Goal: Task Accomplishment & Management: Use online tool/utility

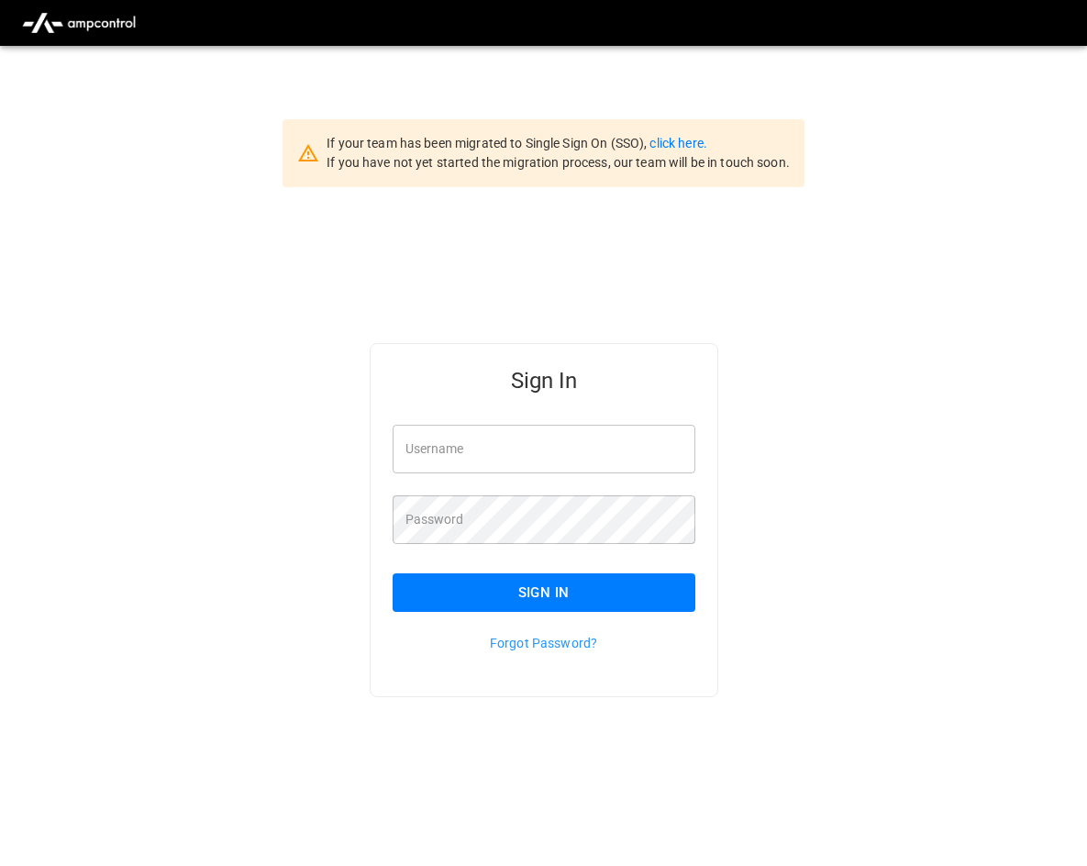
type input "**********"
click at [434, 594] on button "Sign In" at bounding box center [543, 592] width 303 height 39
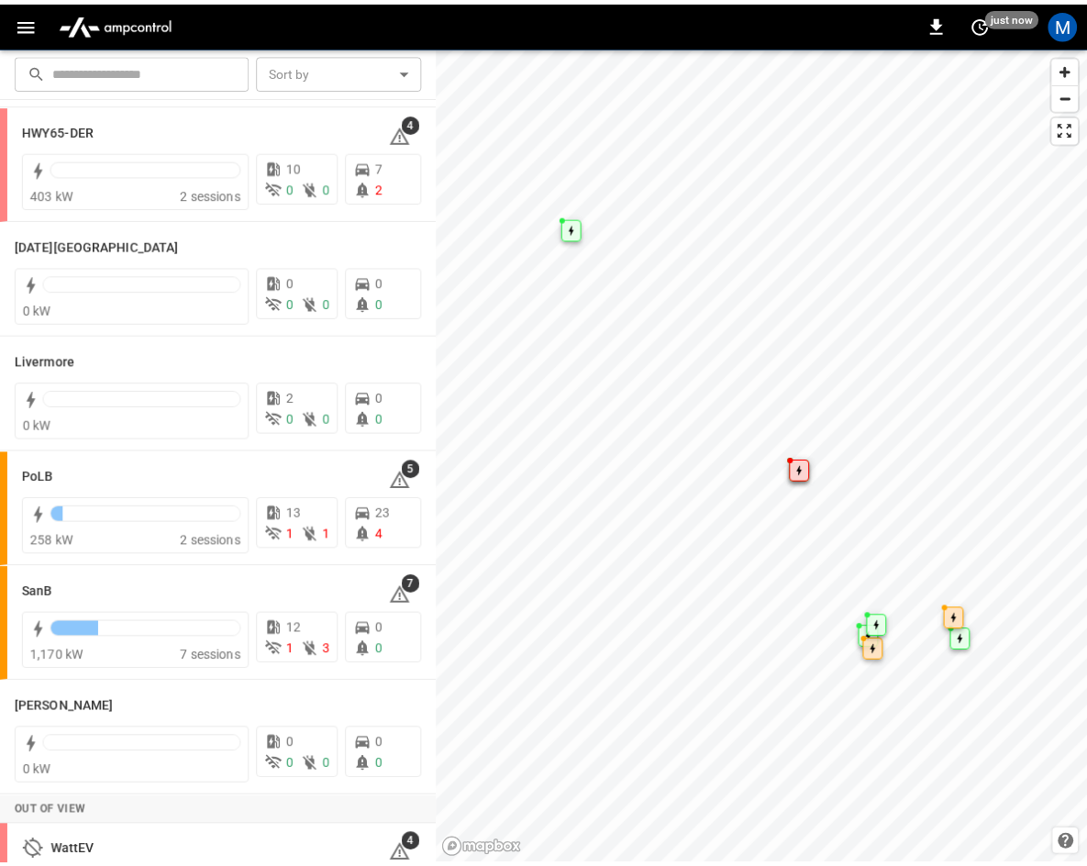
scroll to position [275, 0]
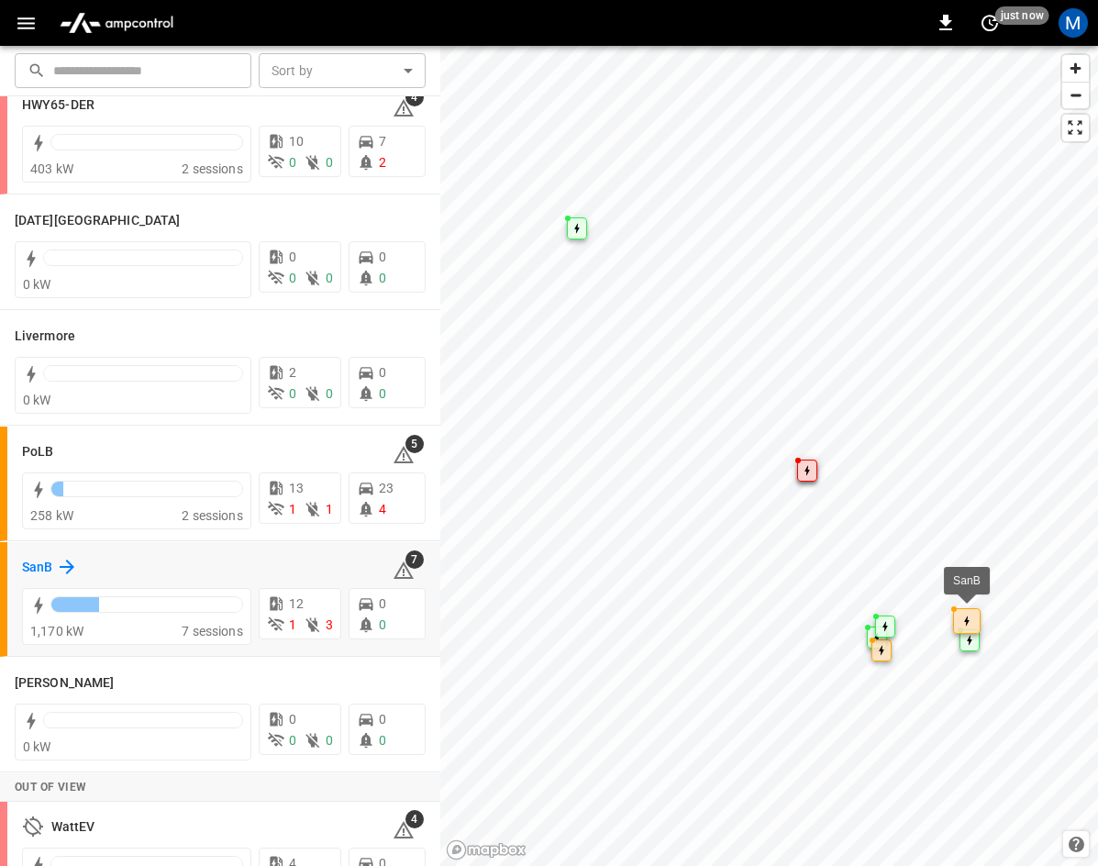
click at [50, 565] on h6 "SanB" at bounding box center [37, 567] width 30 height 20
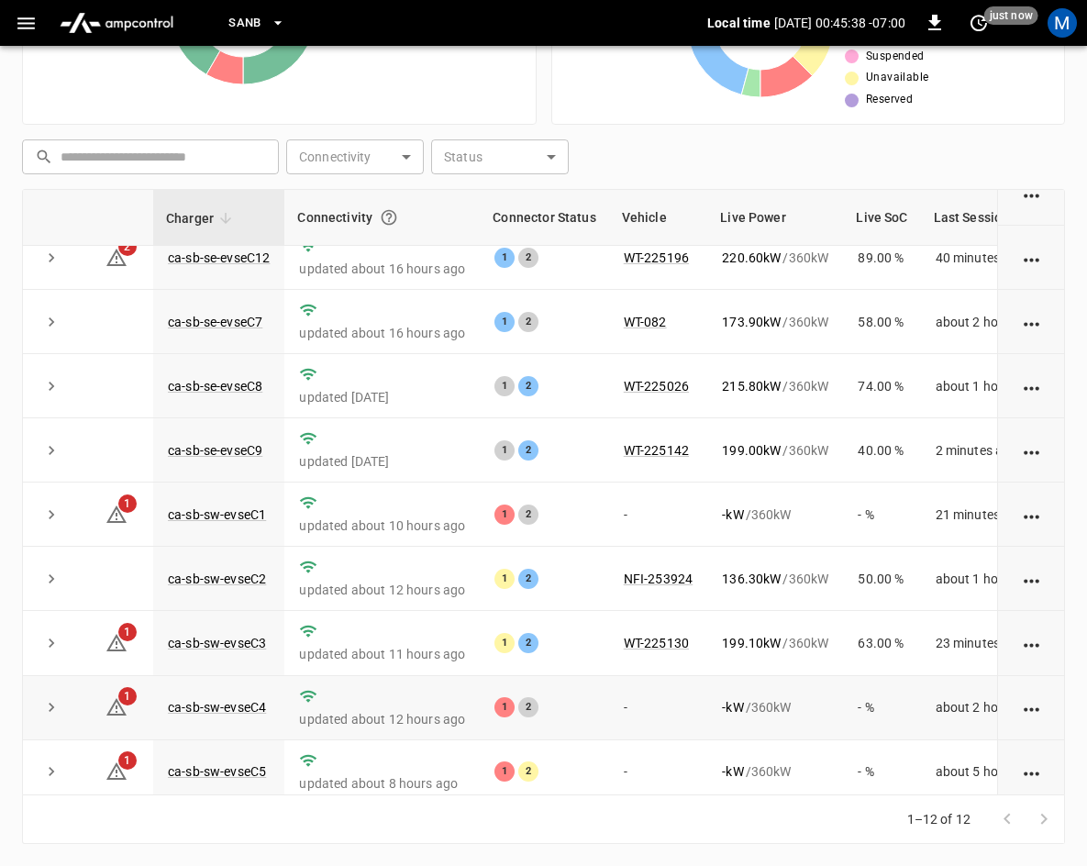
scroll to position [244, 0]
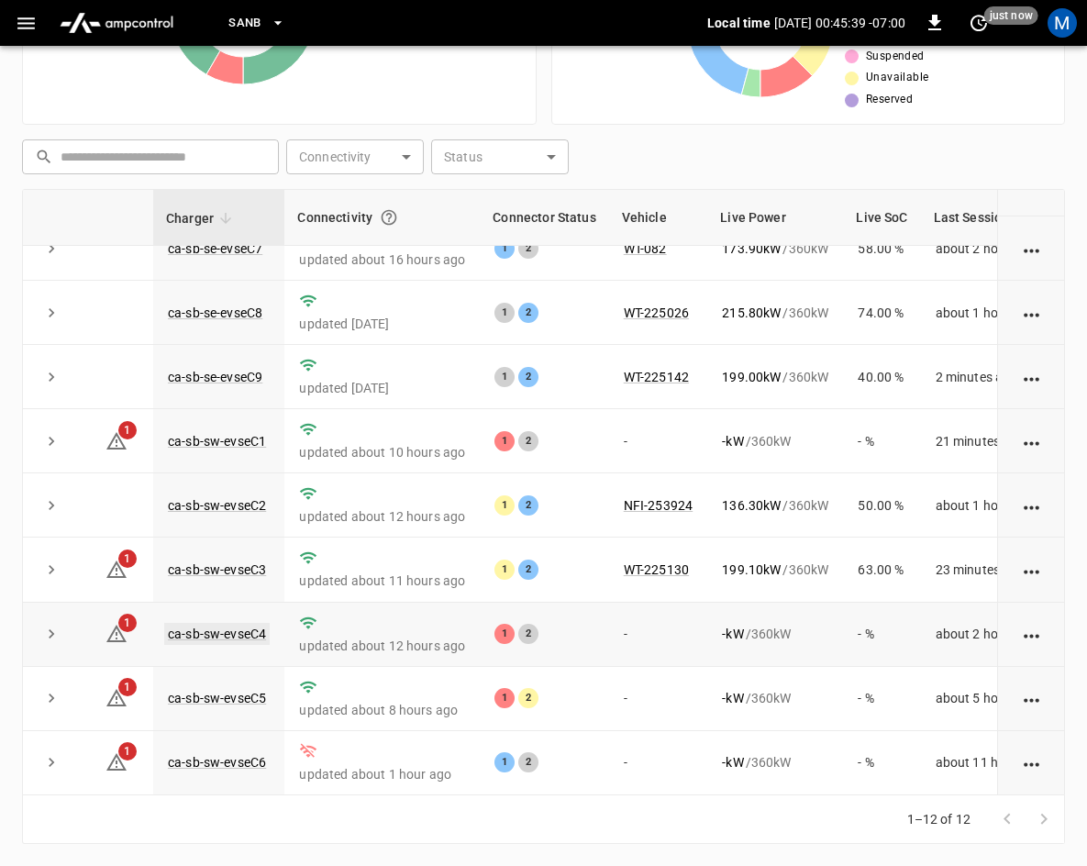
click at [237, 623] on link "ca-sb-sw-evseC4" at bounding box center [216, 634] width 105 height 22
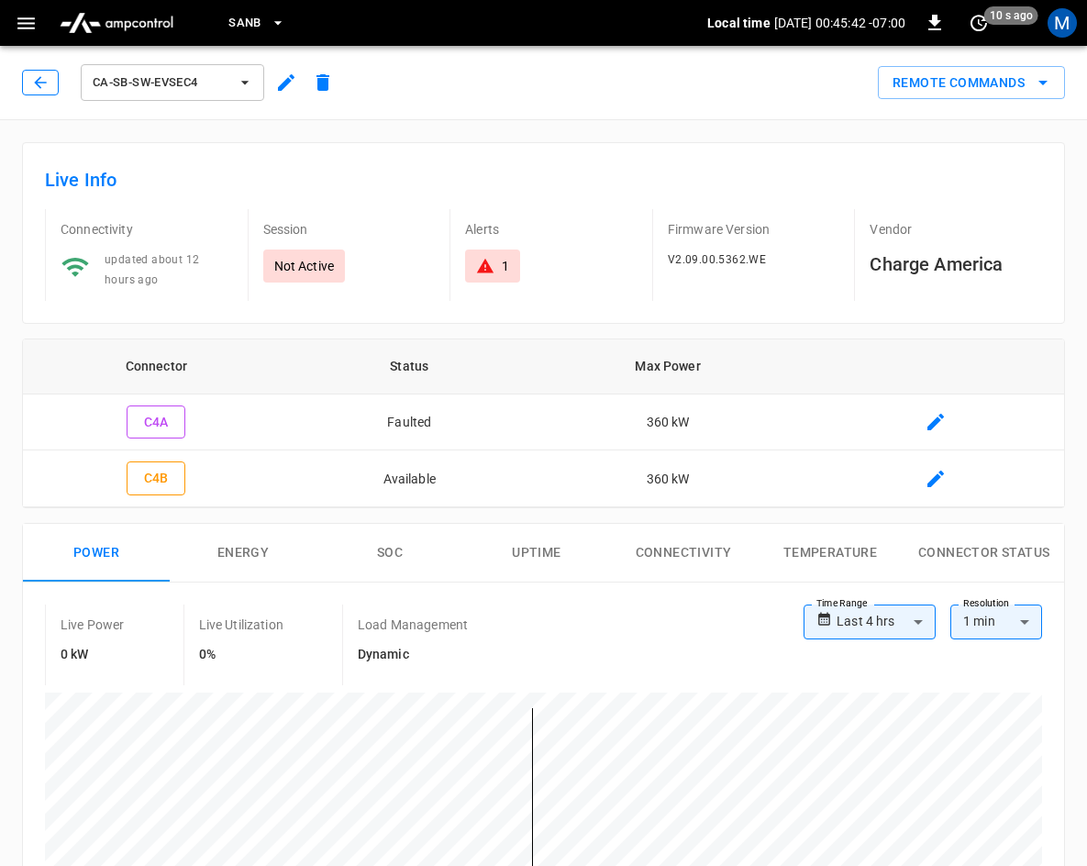
click at [29, 83] on button "button" at bounding box center [40, 83] width 37 height 26
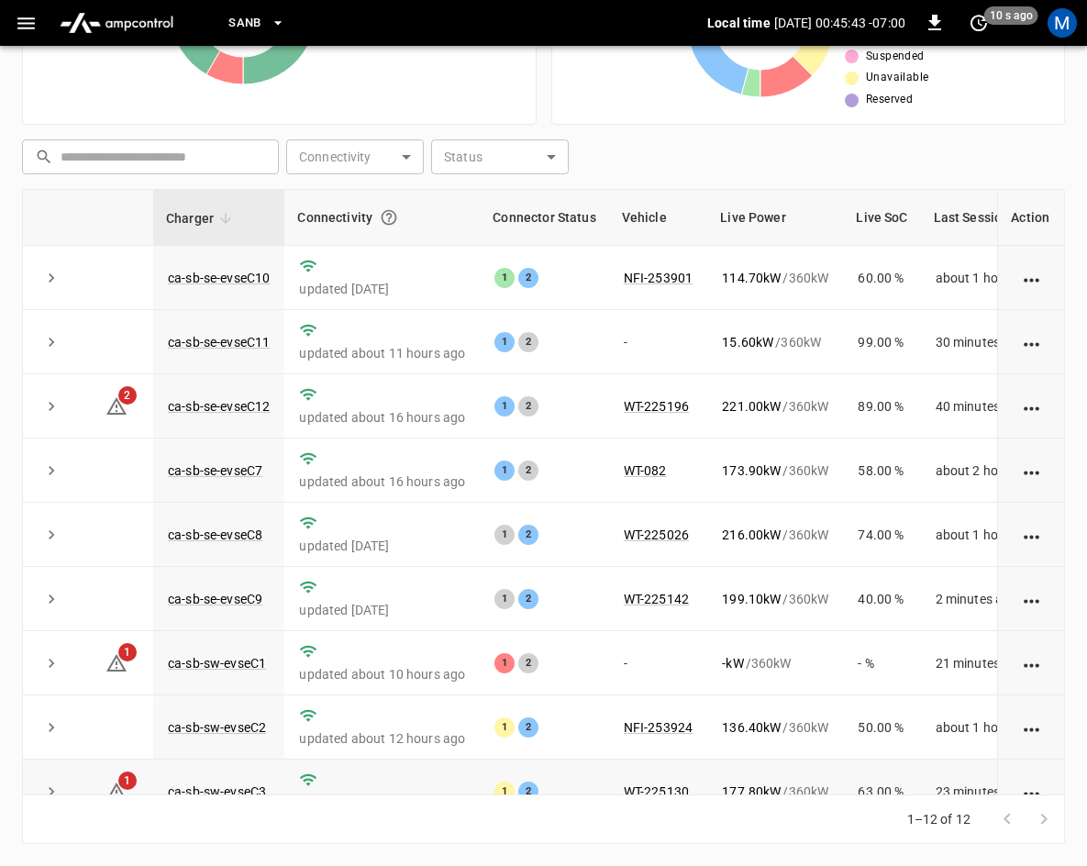
scroll to position [244, 0]
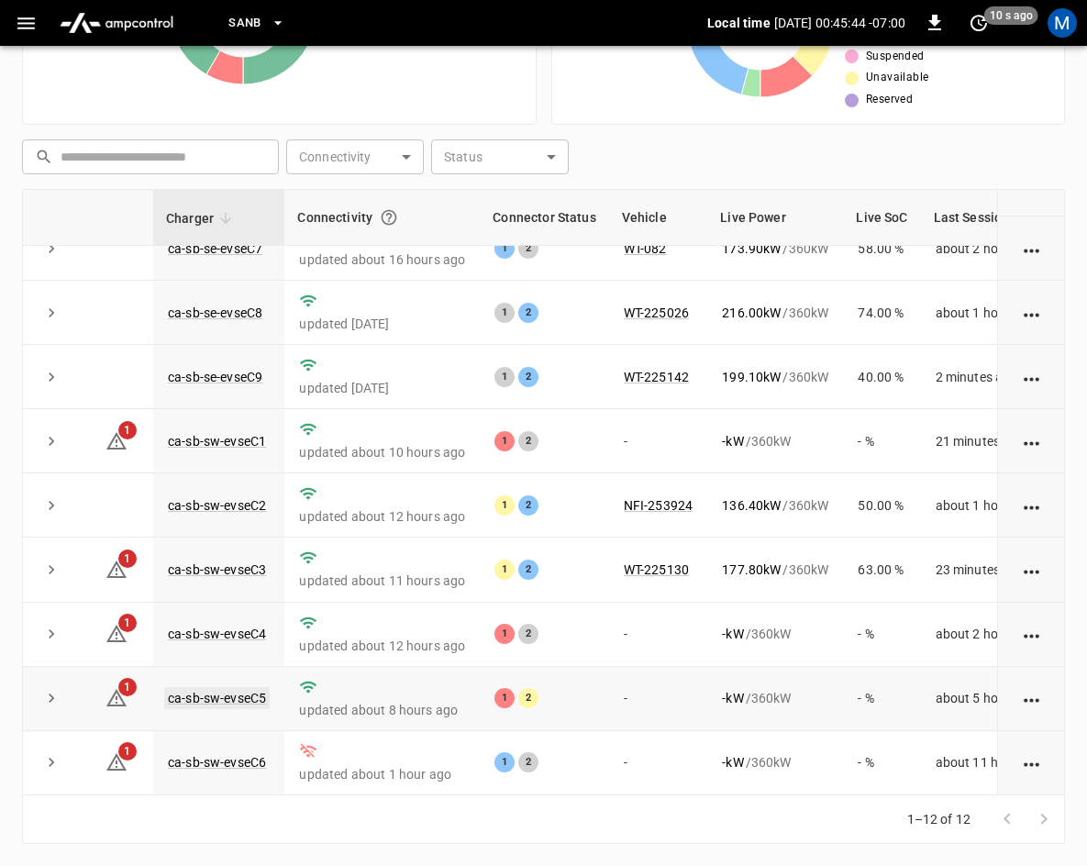
click at [224, 687] on link "ca-sb-sw-evseC5" at bounding box center [216, 698] width 105 height 22
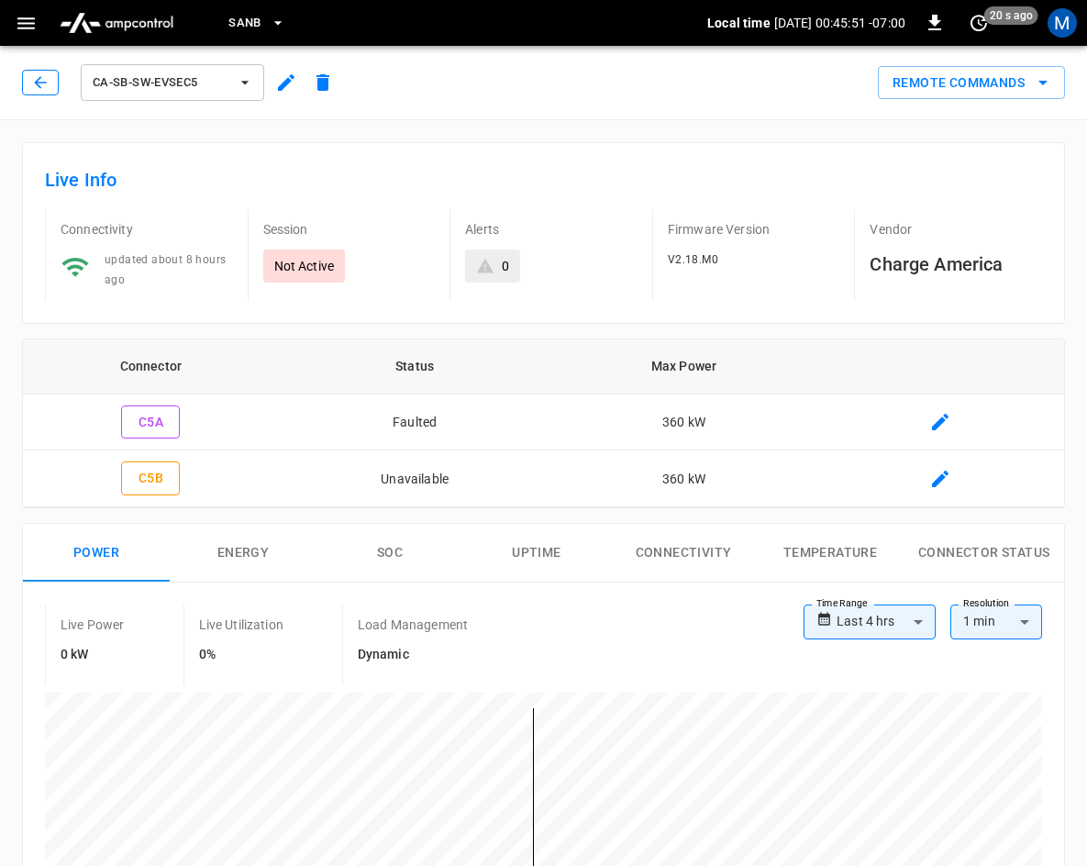
click at [28, 82] on button "button" at bounding box center [40, 83] width 37 height 26
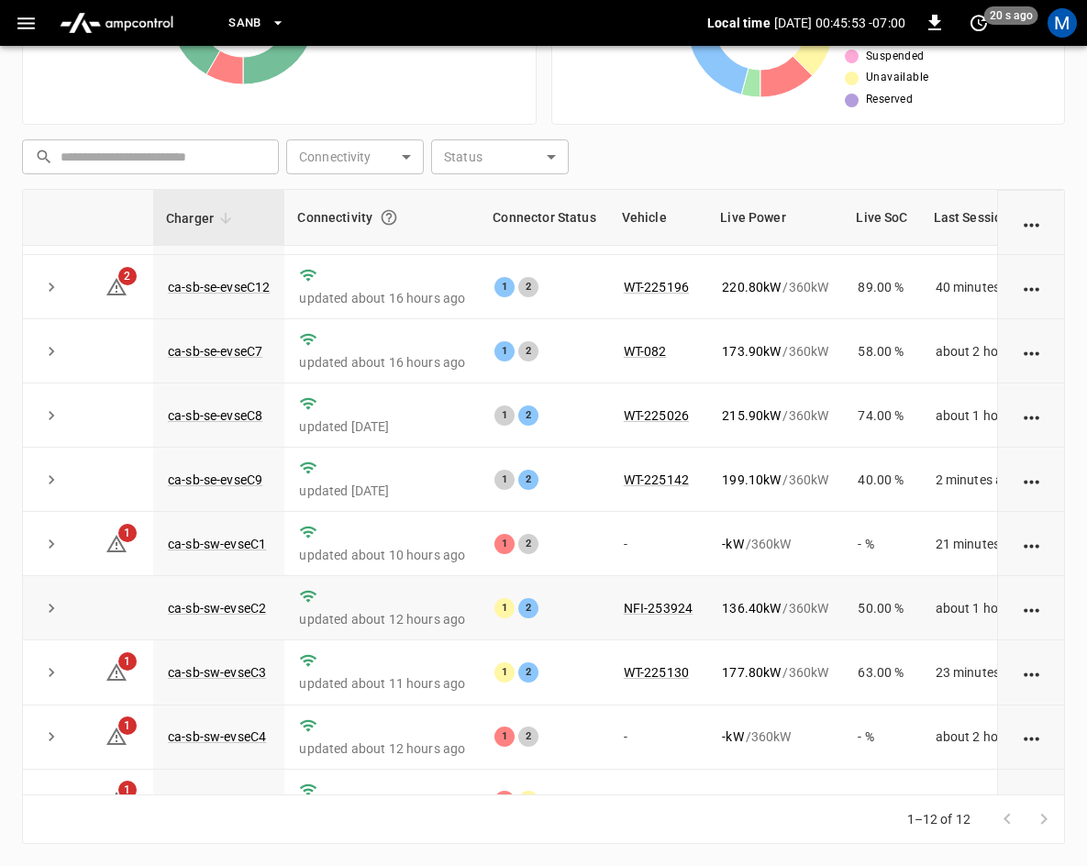
scroll to position [244, 0]
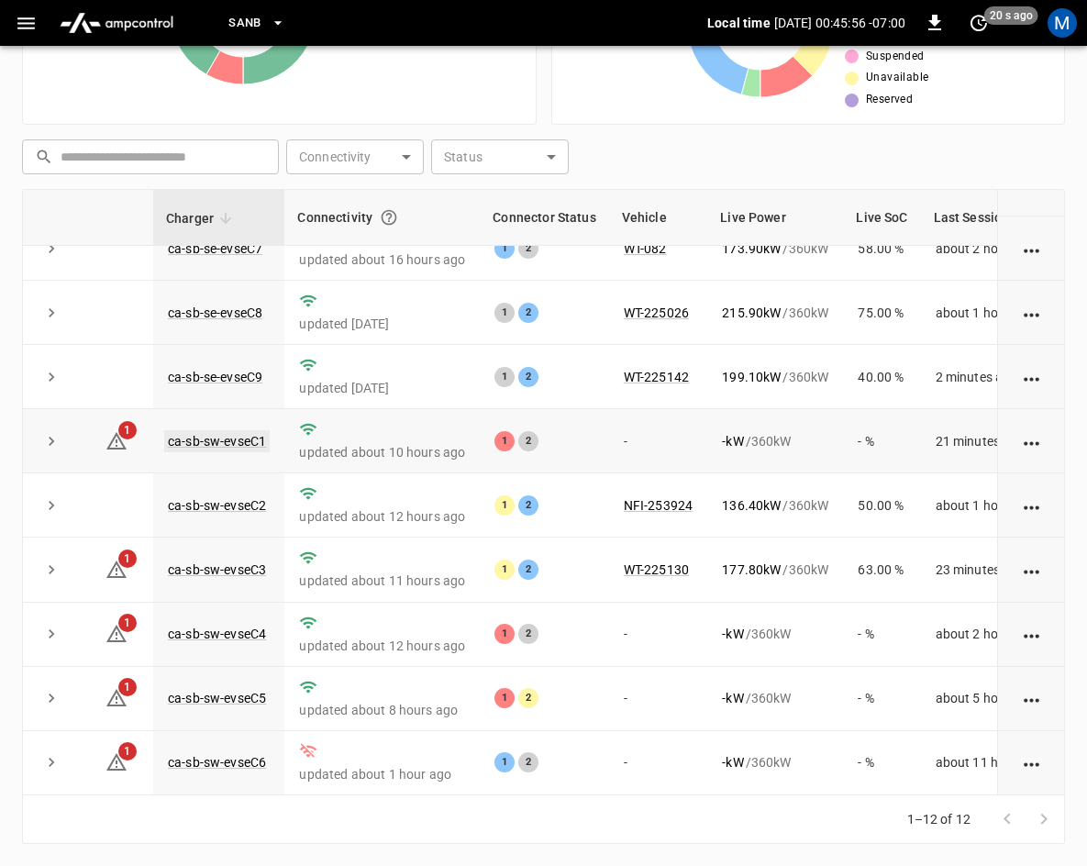
click at [229, 430] on link "ca-sb-sw-evseC1" at bounding box center [216, 441] width 105 height 22
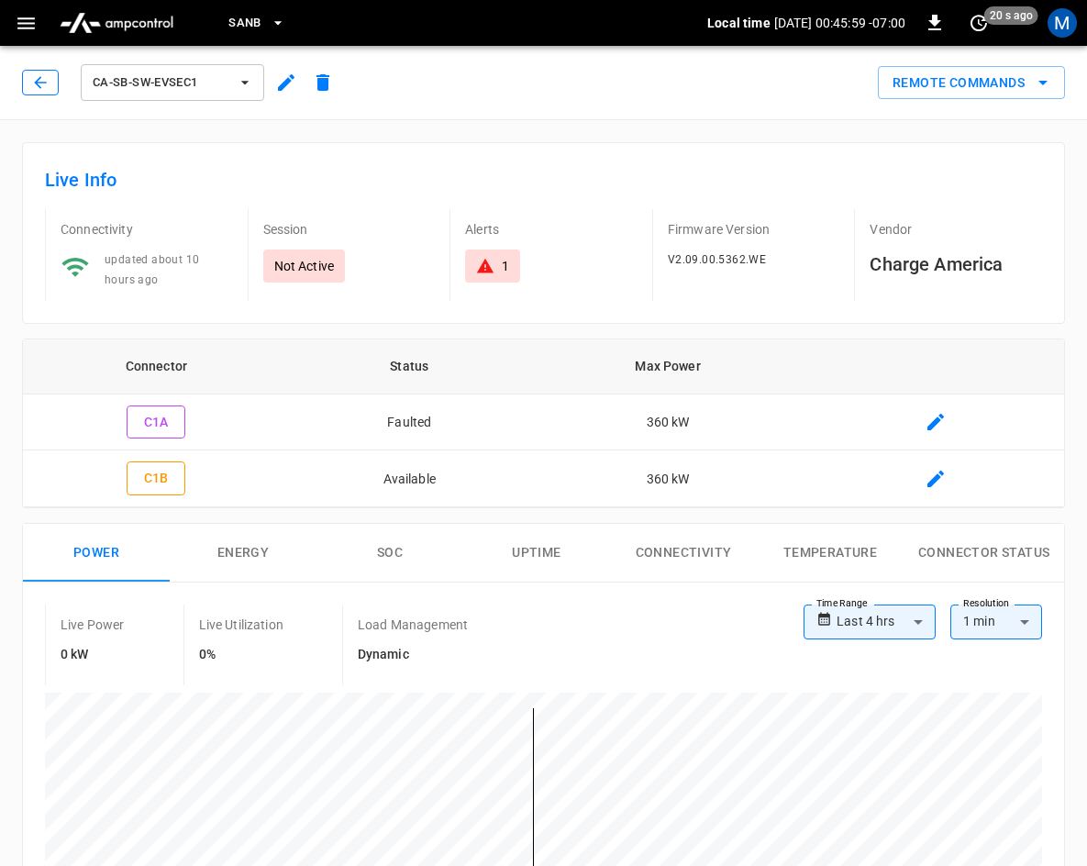
click at [41, 83] on icon "button" at bounding box center [40, 82] width 18 height 18
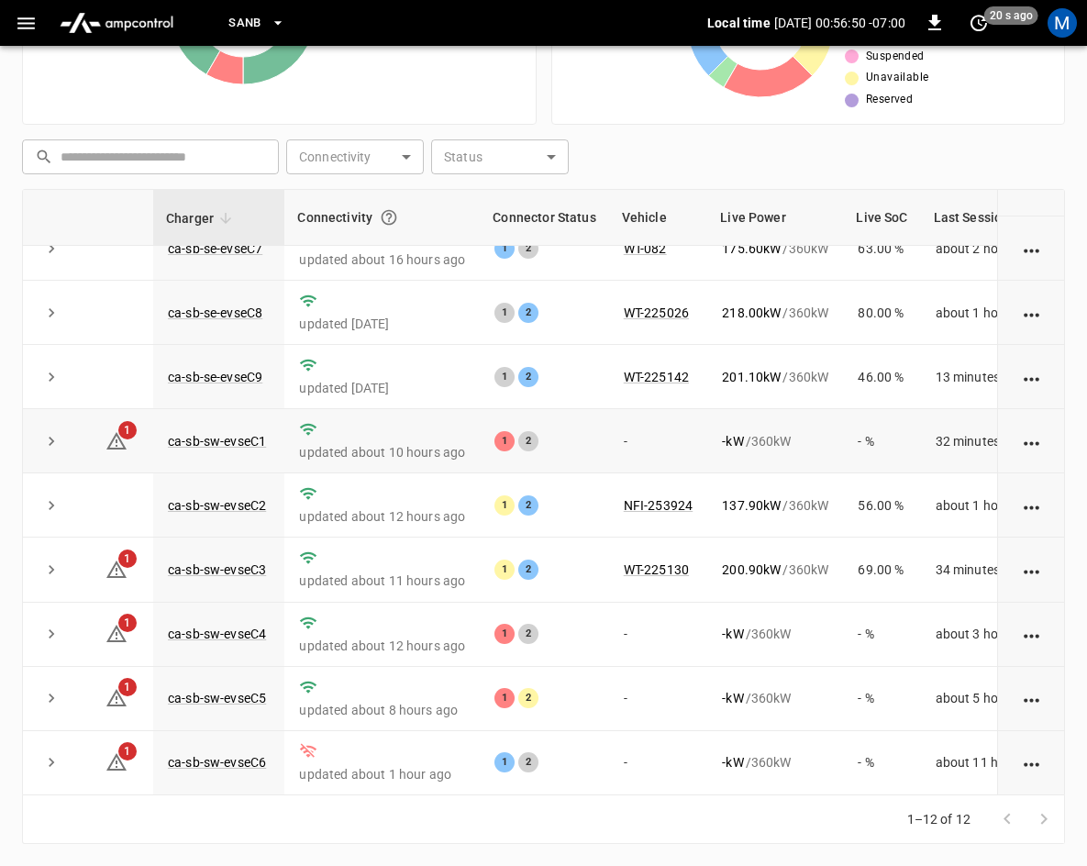
scroll to position [244, 0]
click at [190, 687] on link "ca-sb-sw-evseC5" at bounding box center [216, 698] width 105 height 22
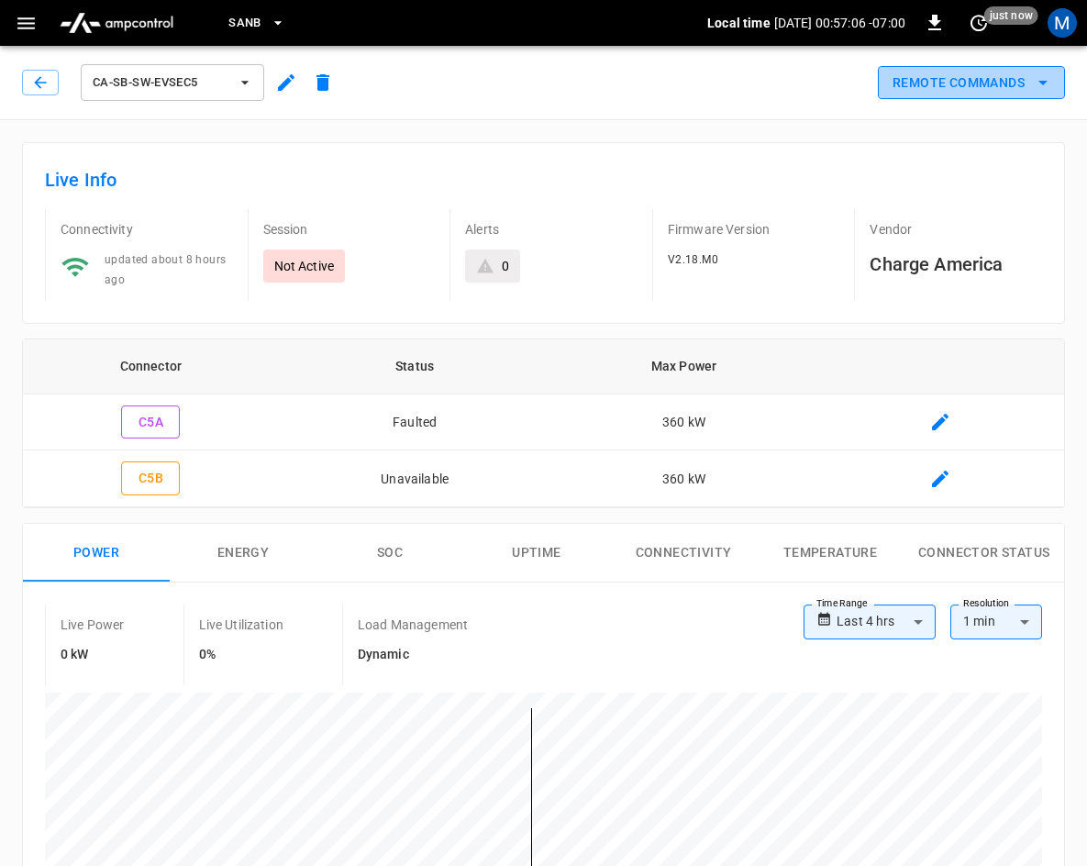
click at [999, 82] on button "Remote Commands" at bounding box center [970, 83] width 187 height 34
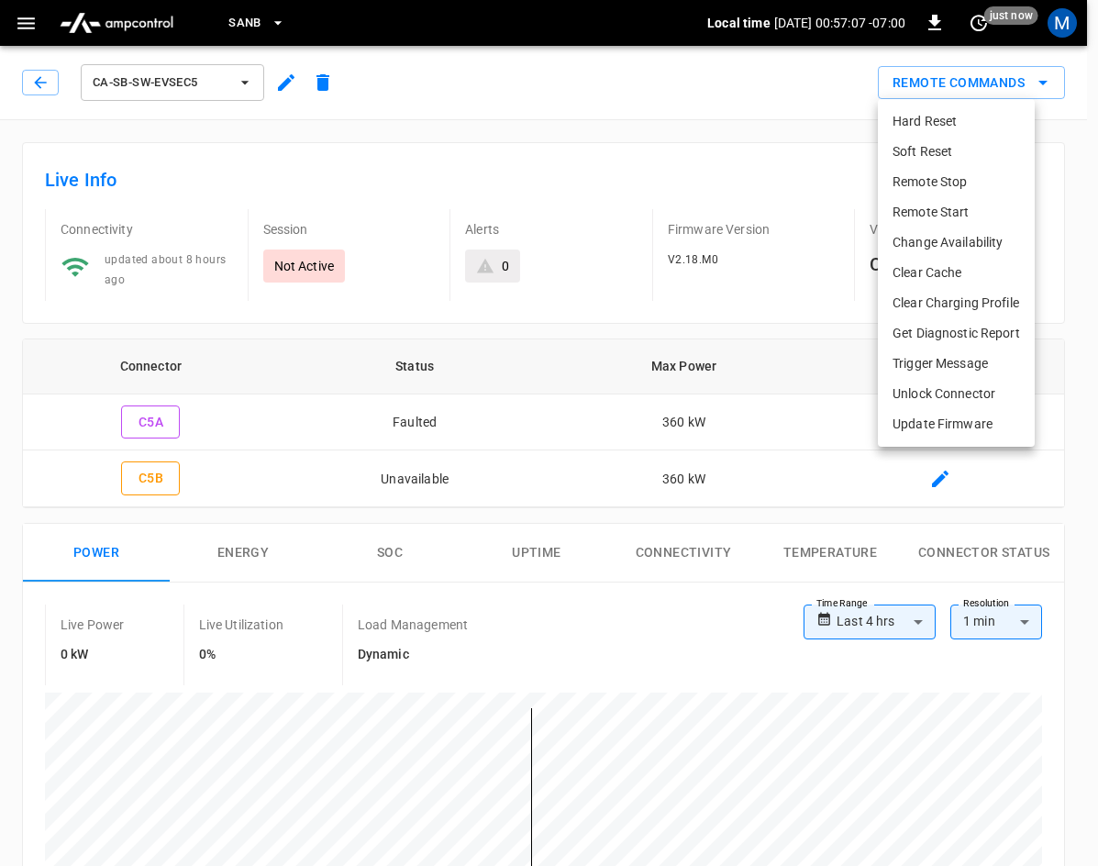
click at [935, 118] on li "Hard Reset" at bounding box center [955, 121] width 157 height 30
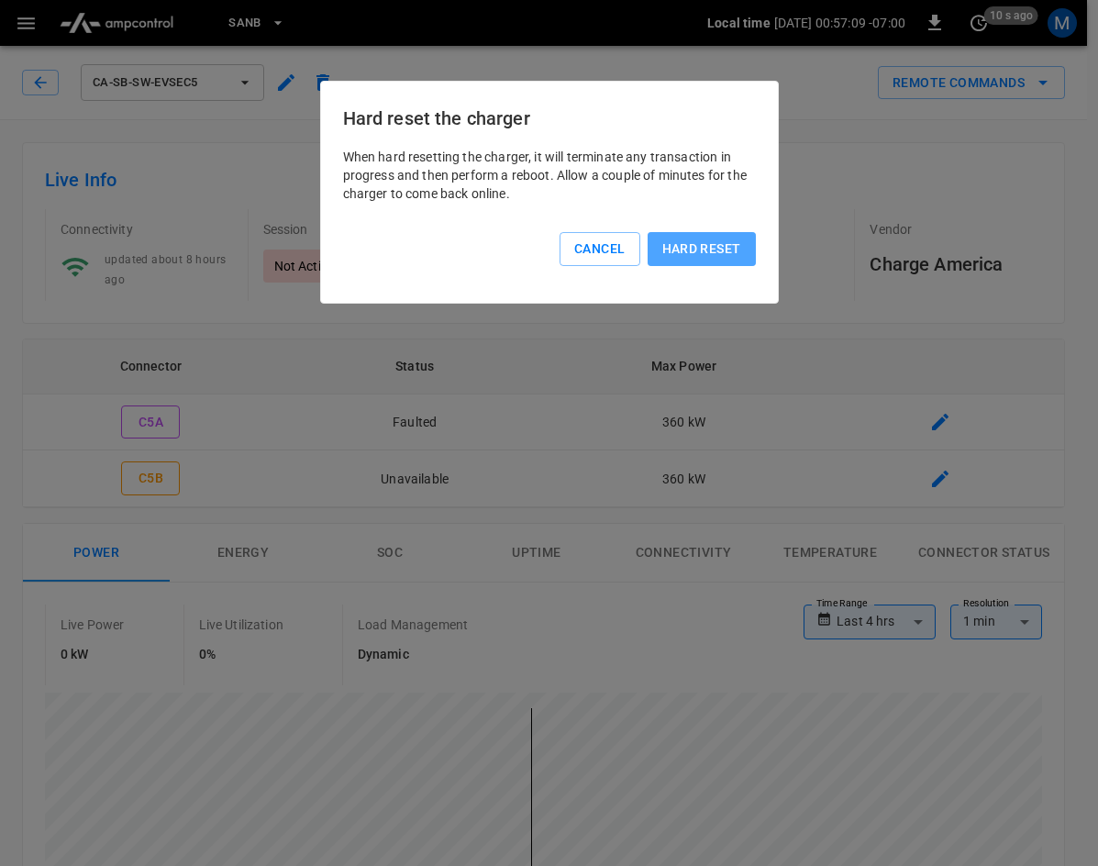
click at [689, 251] on button "Hard reset" at bounding box center [701, 249] width 108 height 34
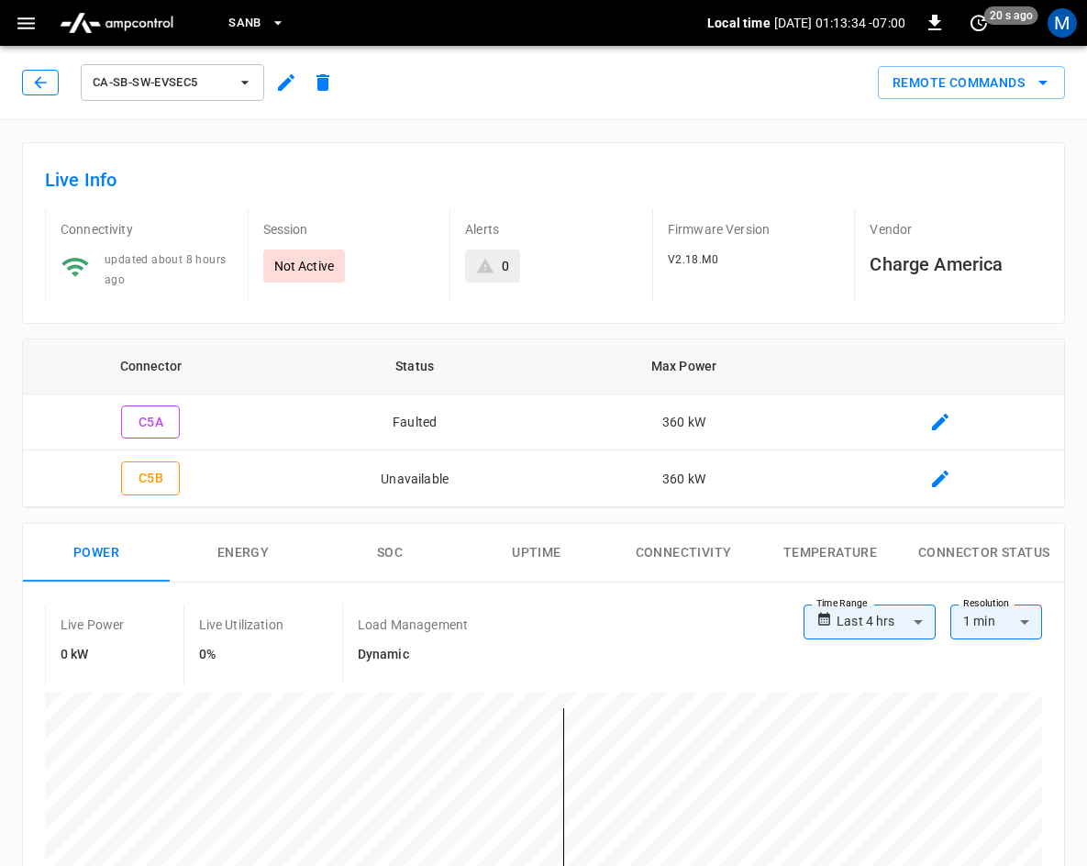
click at [45, 85] on icon "button" at bounding box center [40, 82] width 18 height 18
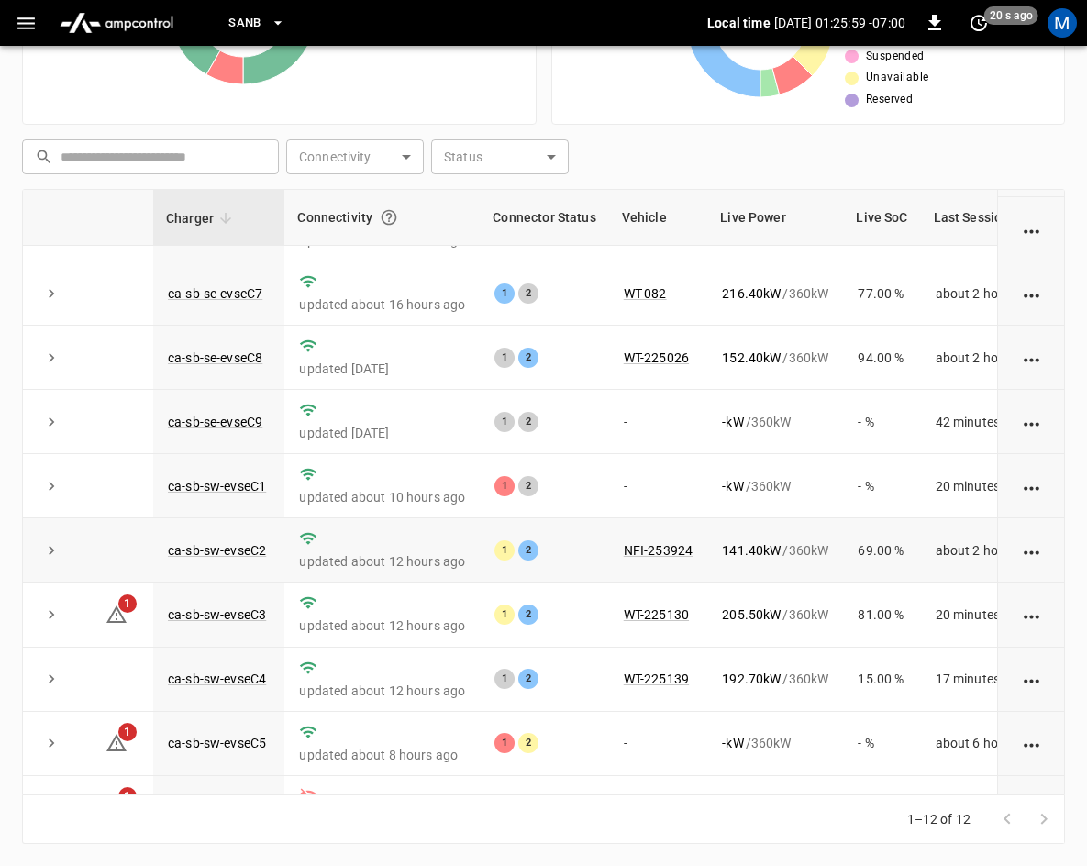
scroll to position [244, 0]
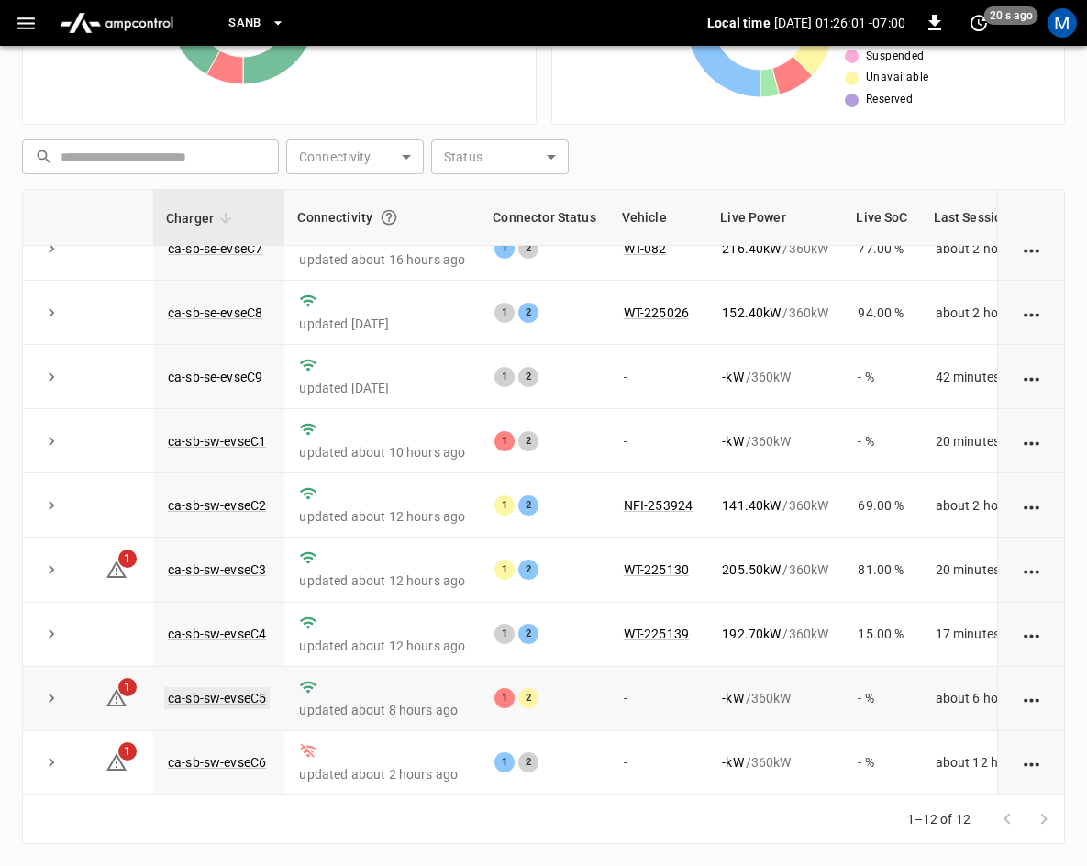
click at [229, 688] on link "ca-sb-sw-evseC5" at bounding box center [216, 698] width 105 height 22
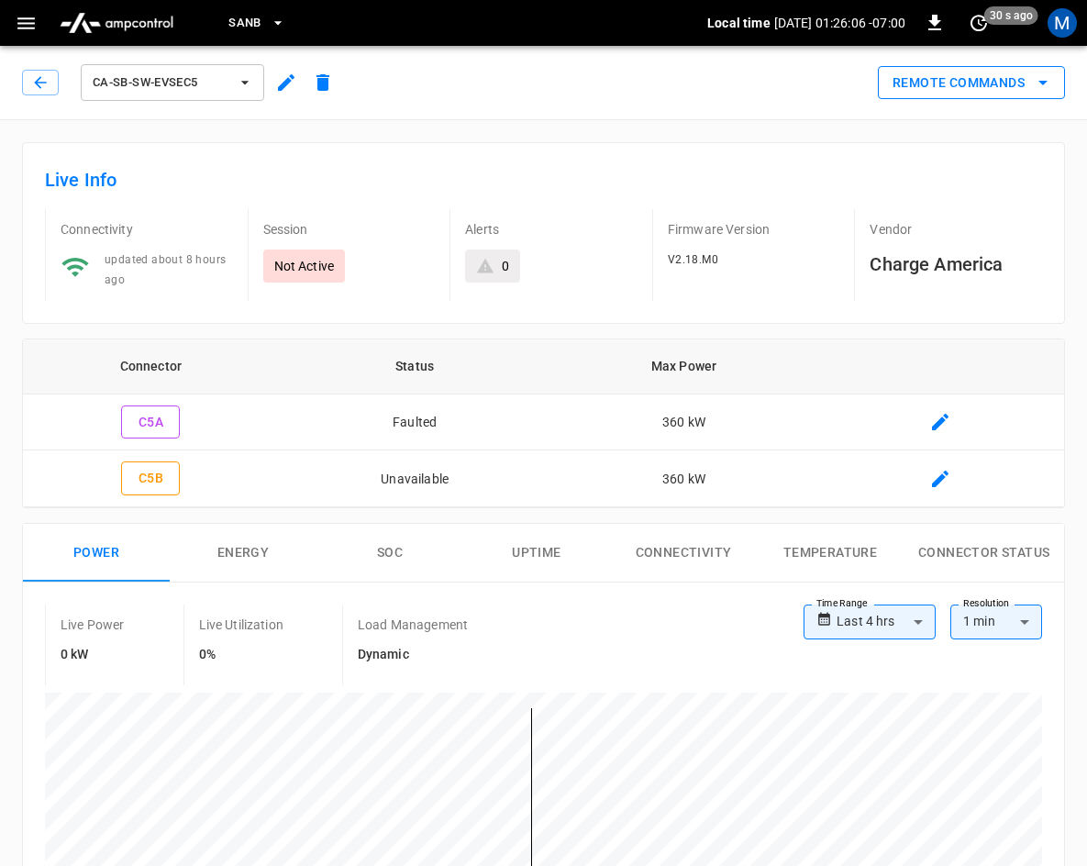
click at [971, 73] on button "Remote Commands" at bounding box center [970, 83] width 187 height 34
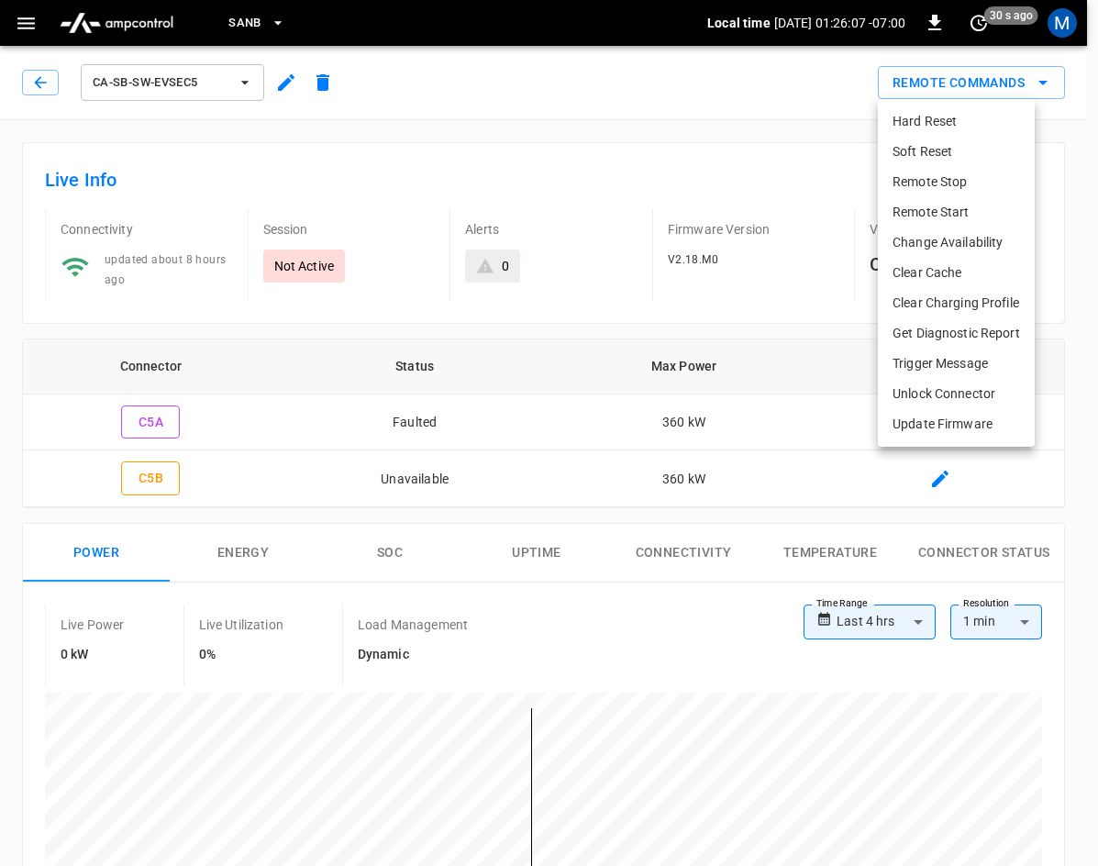
click at [925, 118] on li "Hard Reset" at bounding box center [955, 121] width 157 height 30
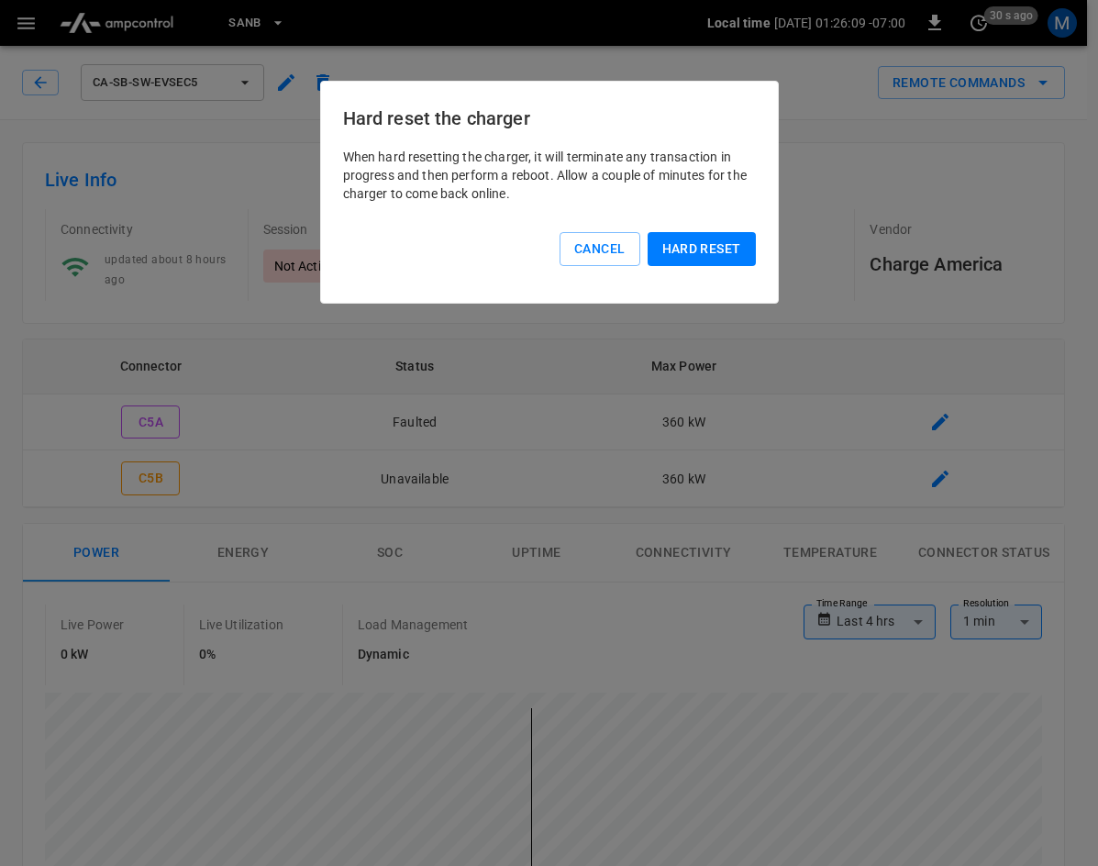
click at [717, 257] on button "Hard reset" at bounding box center [701, 249] width 108 height 34
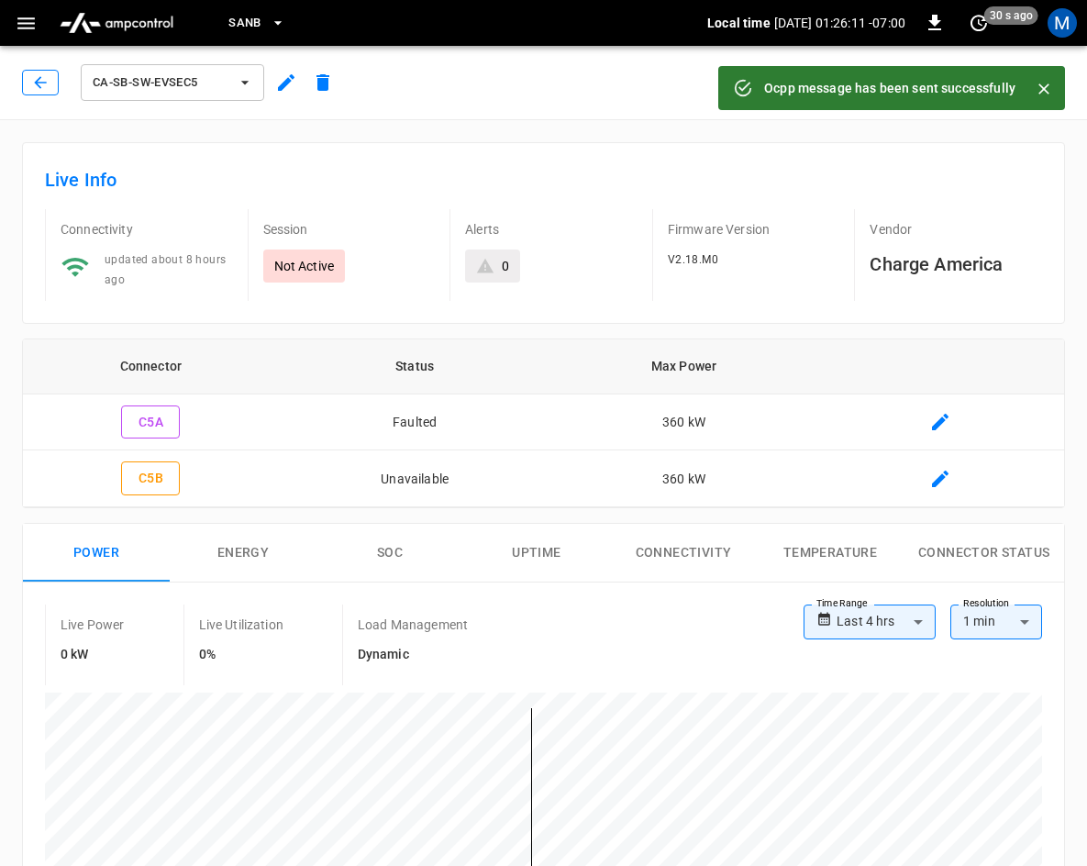
click at [45, 89] on icon "button" at bounding box center [40, 82] width 18 height 18
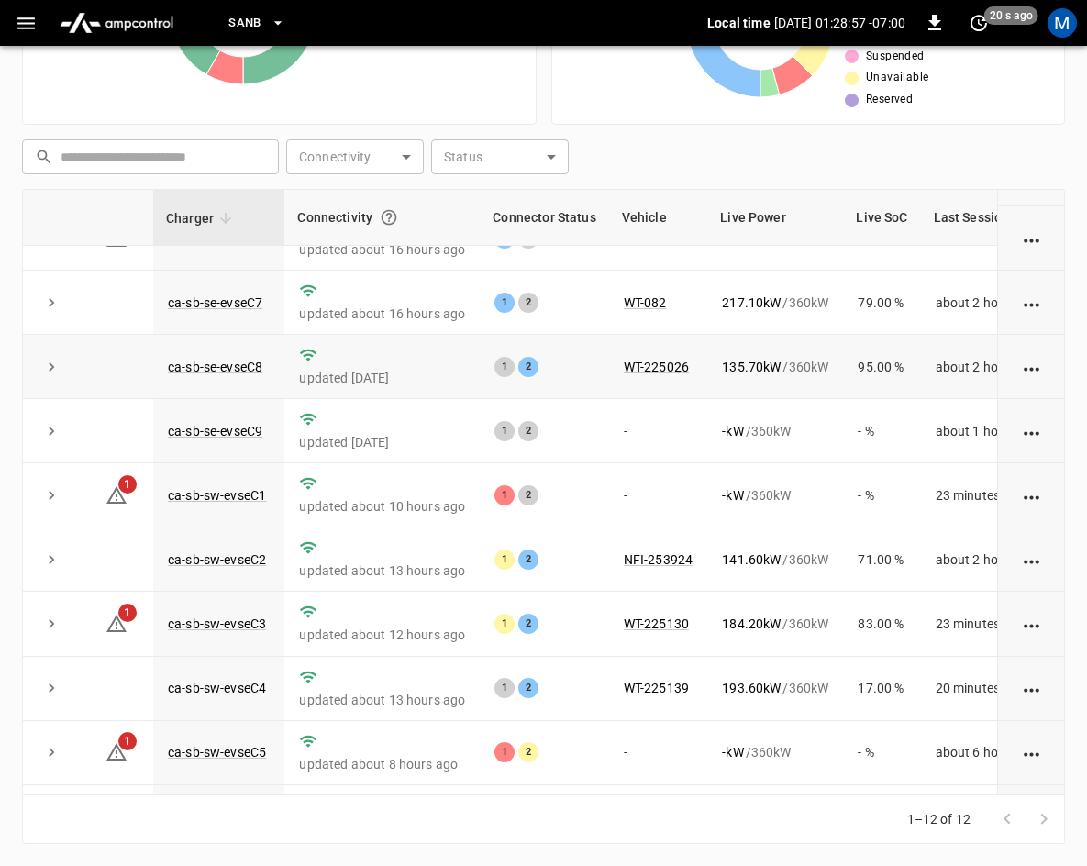
scroll to position [244, 0]
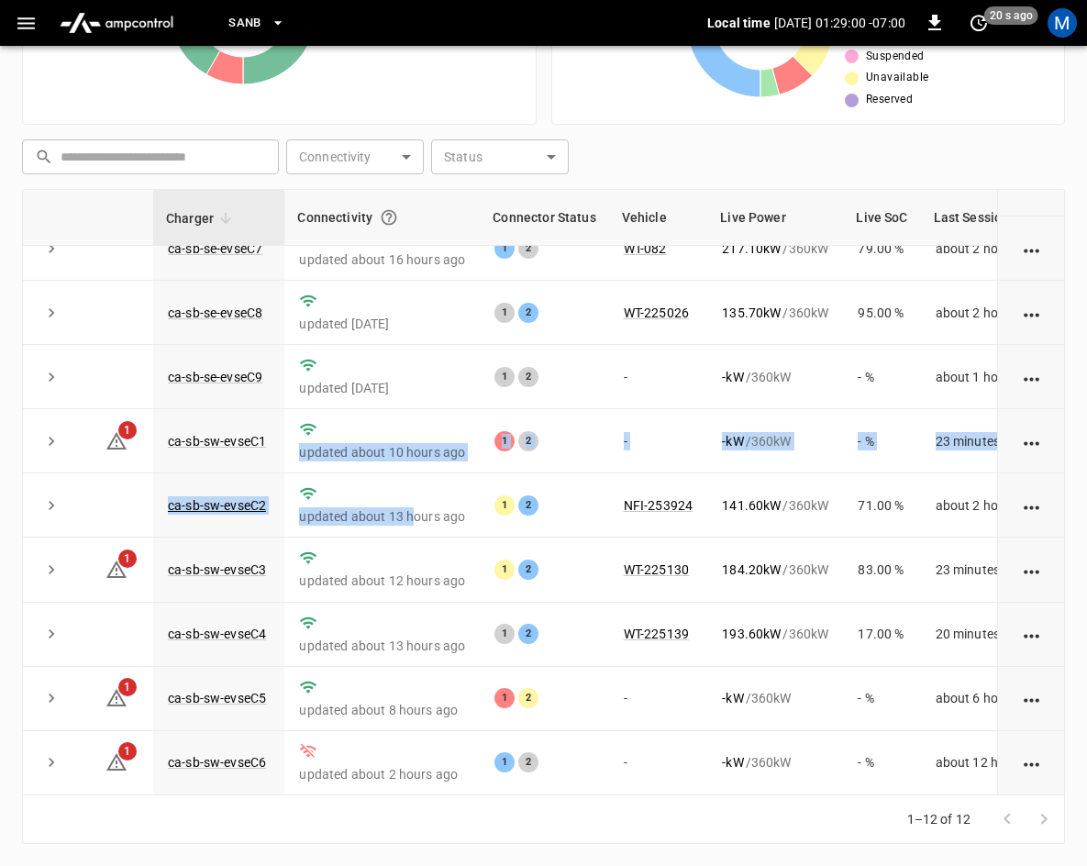
drag, startPoint x: 559, startPoint y: 692, endPoint x: 661, endPoint y: 795, distance: 144.6
click at [622, 760] on tbody "ca-sb-se-evseC10 updated [DATE] 1 2 NFI-253901 119.80 kW / 360 kW 83.00 % about…" at bounding box center [577, 409] width 1108 height 770
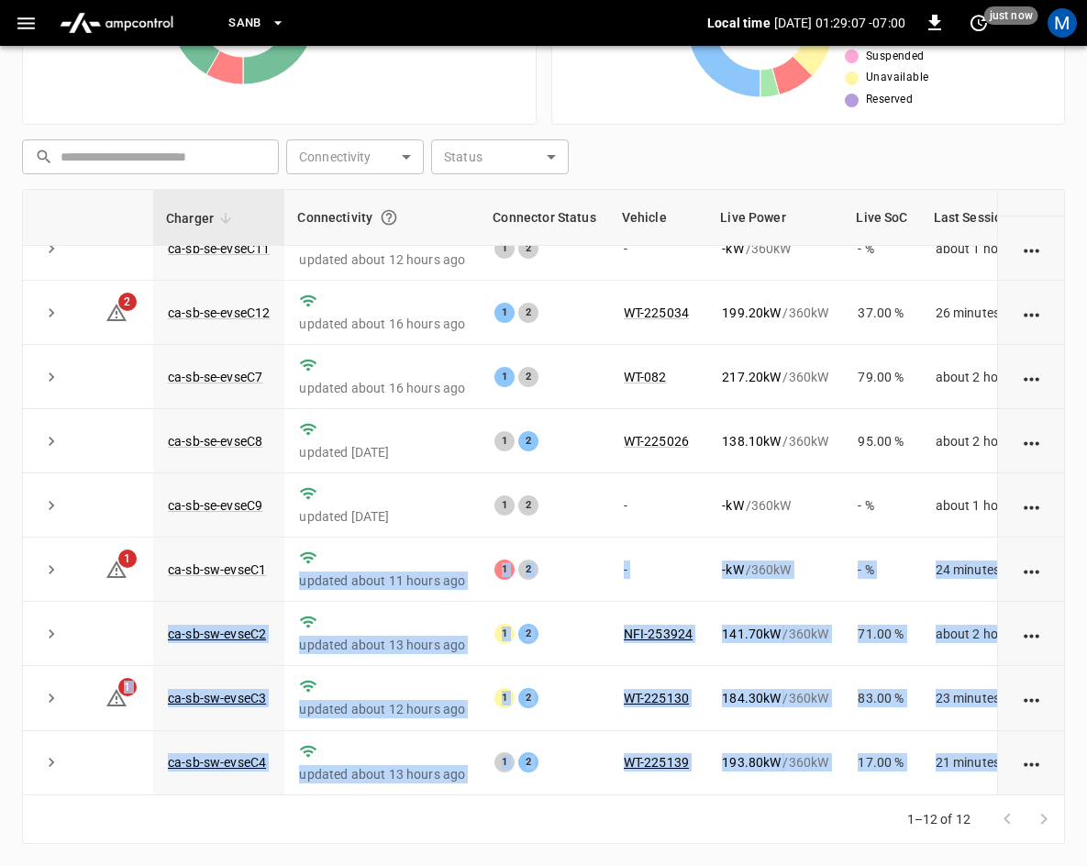
scroll to position [0, 0]
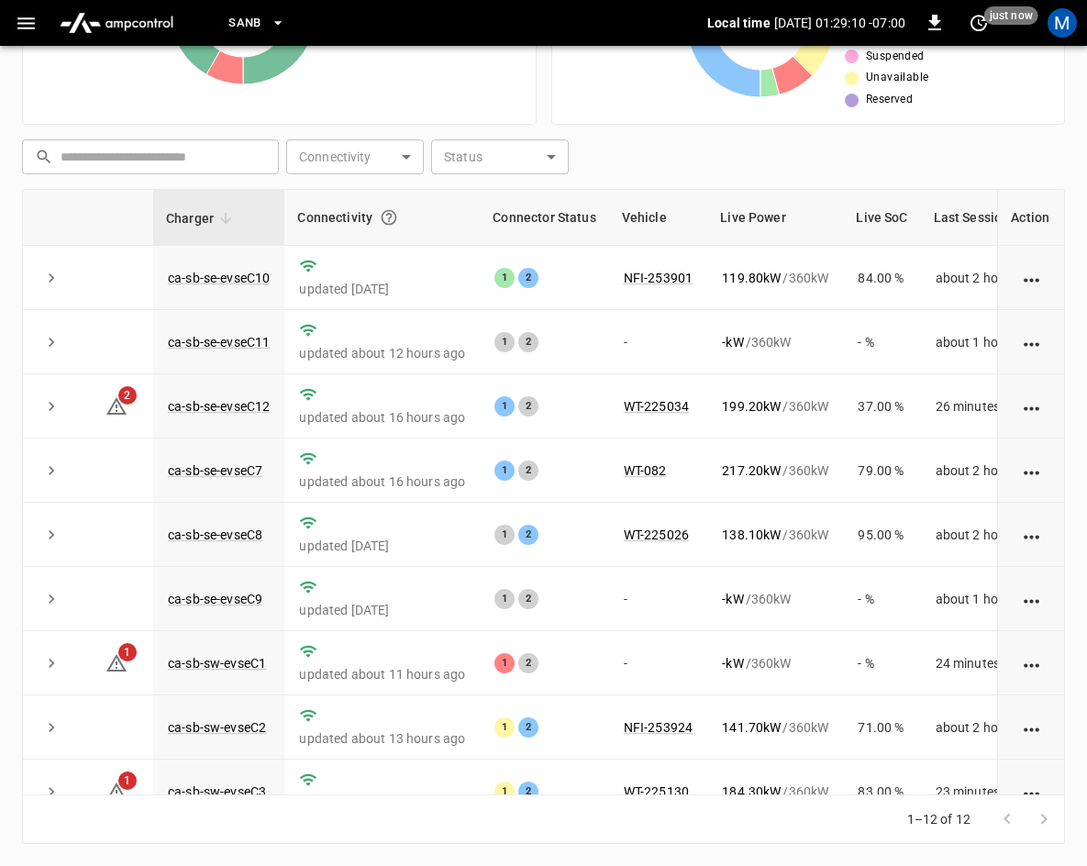
click at [535, 101] on div "Chargers 12 Online Offline" at bounding box center [279, 8] width 514 height 234
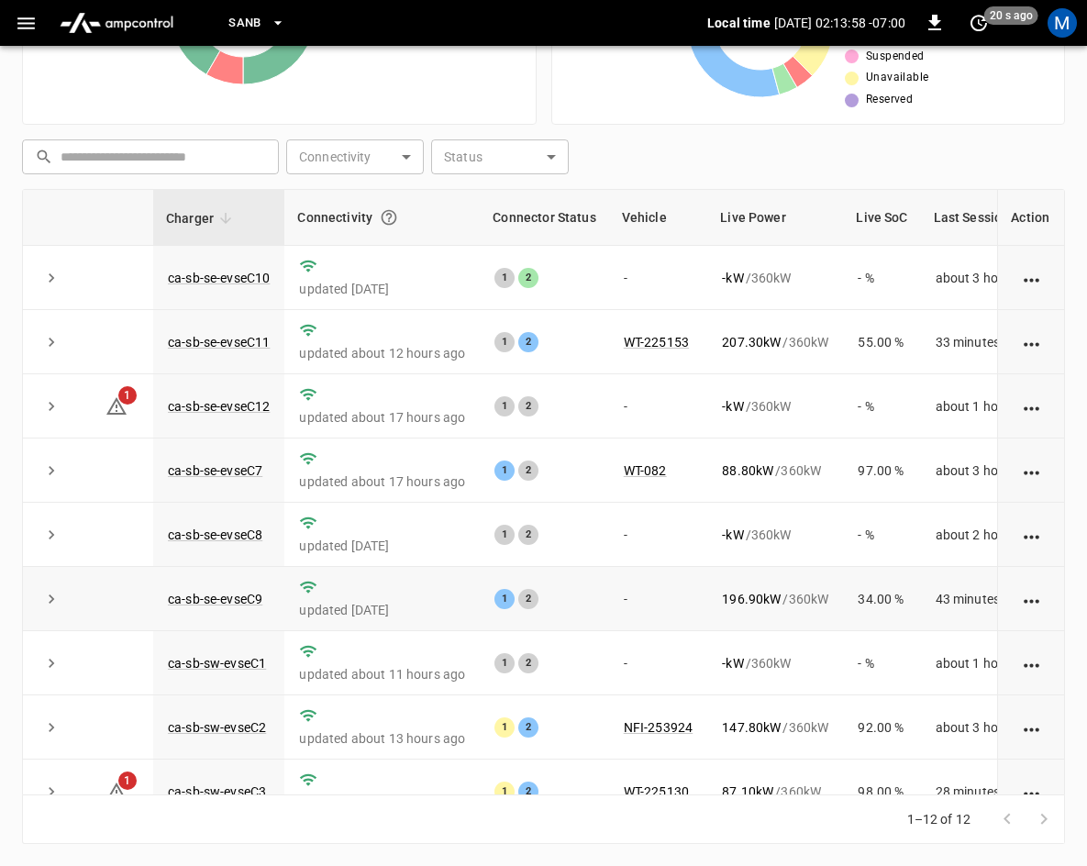
scroll to position [244, 0]
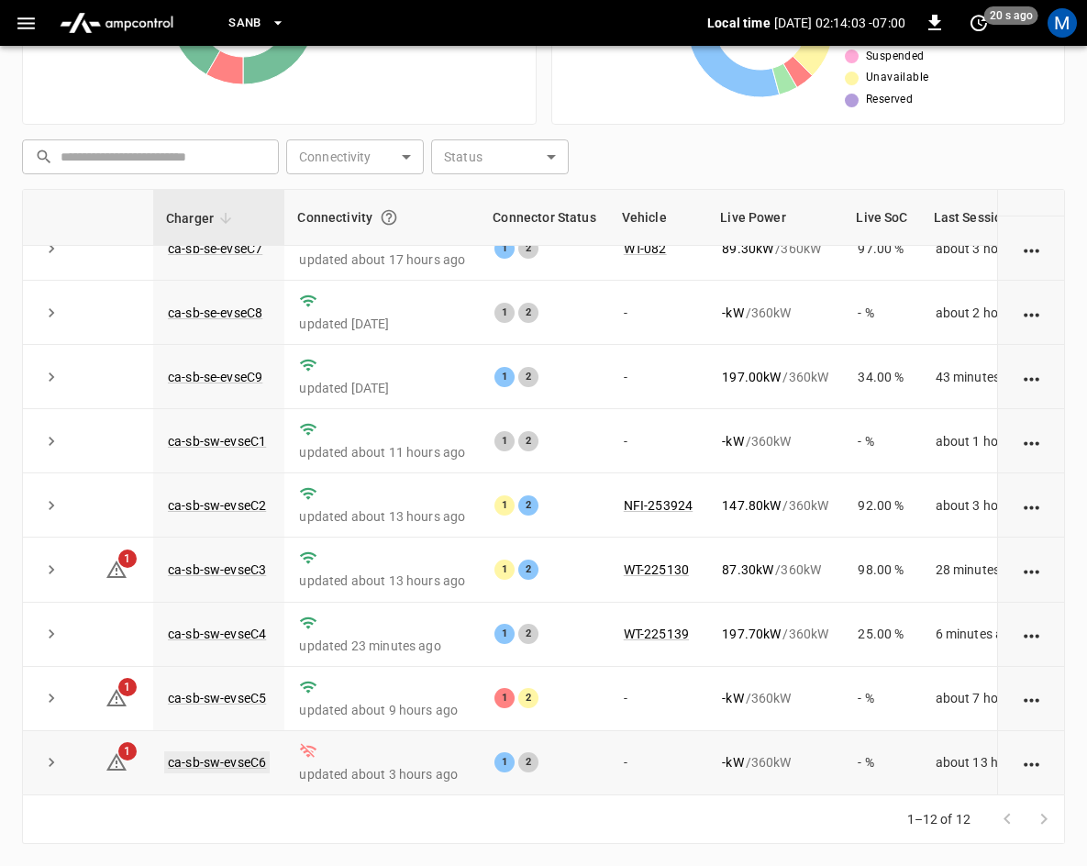
click at [215, 751] on link "ca-sb-sw-evseC6" at bounding box center [216, 762] width 105 height 22
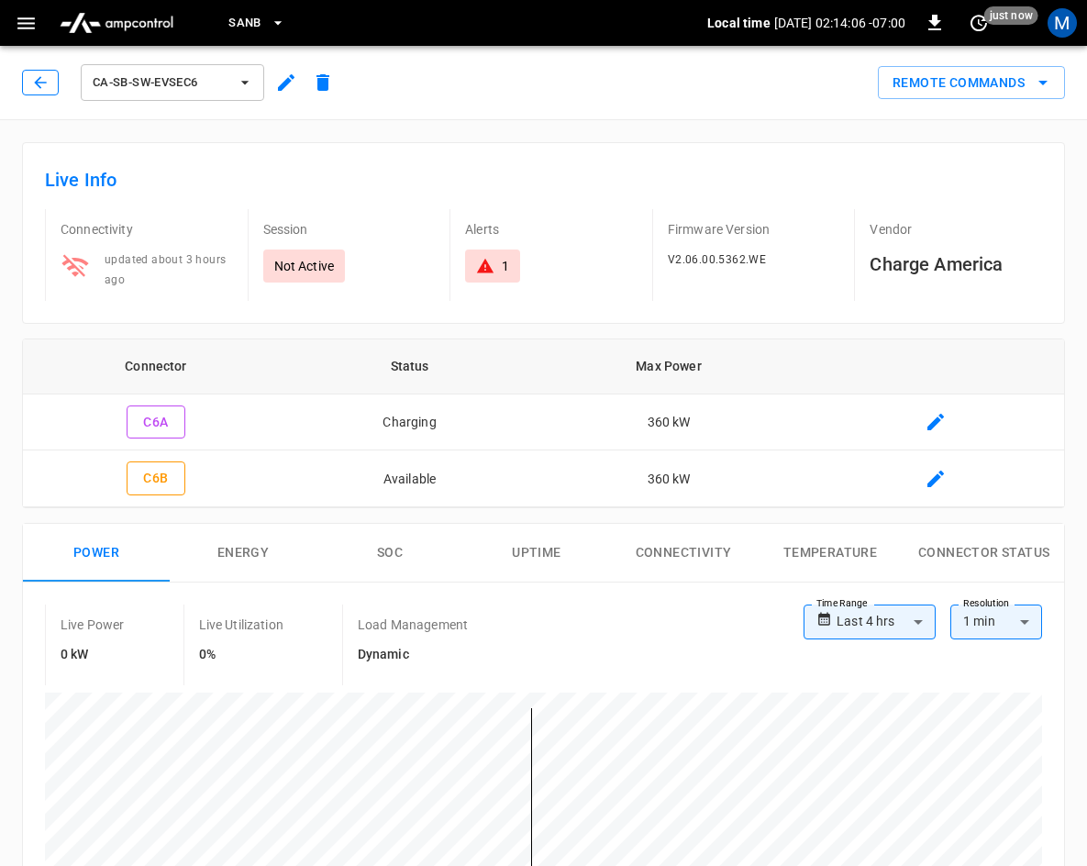
click at [37, 83] on icon "button" at bounding box center [40, 82] width 12 height 12
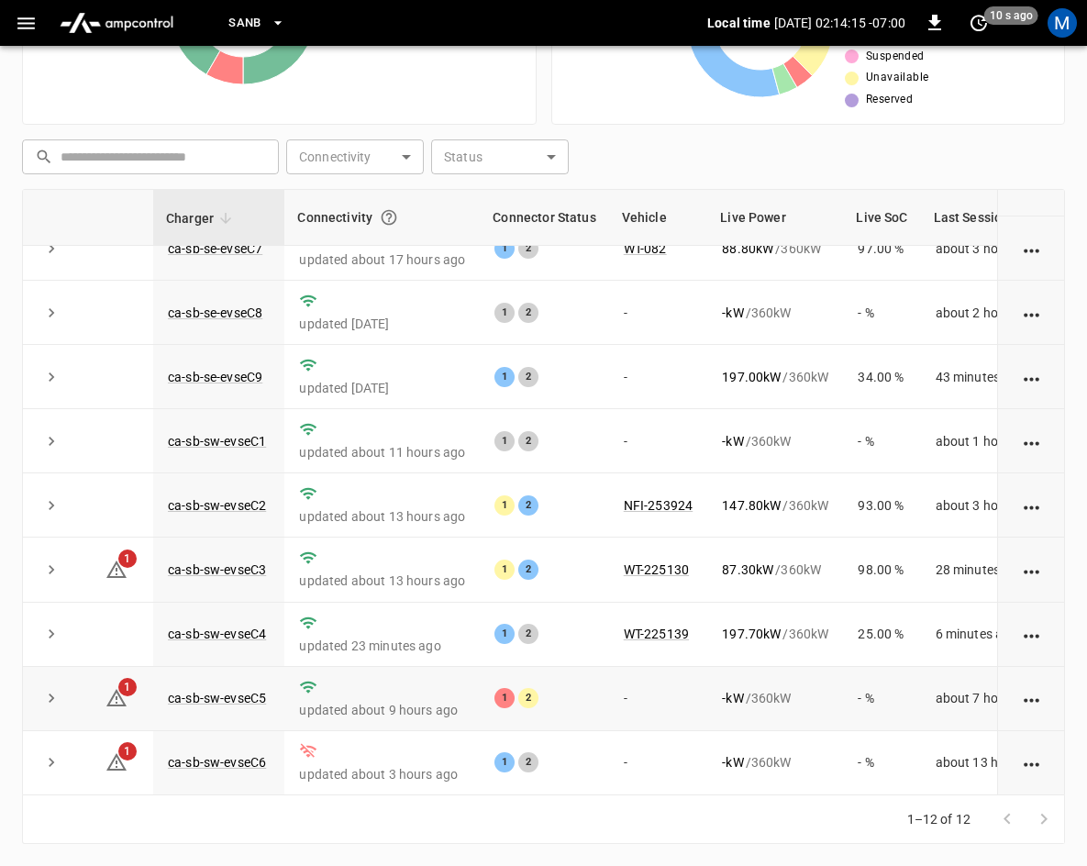
scroll to position [244, 0]
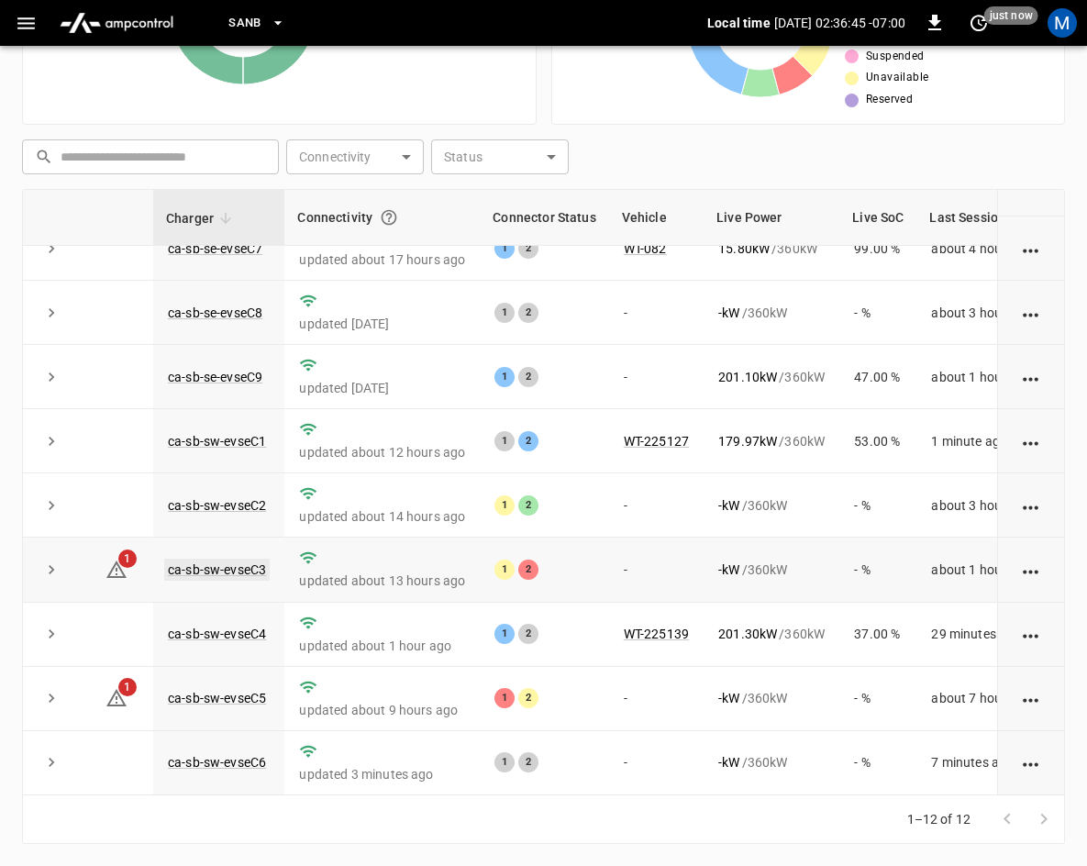
click at [245, 558] on link "ca-sb-sw-evseC3" at bounding box center [216, 569] width 105 height 22
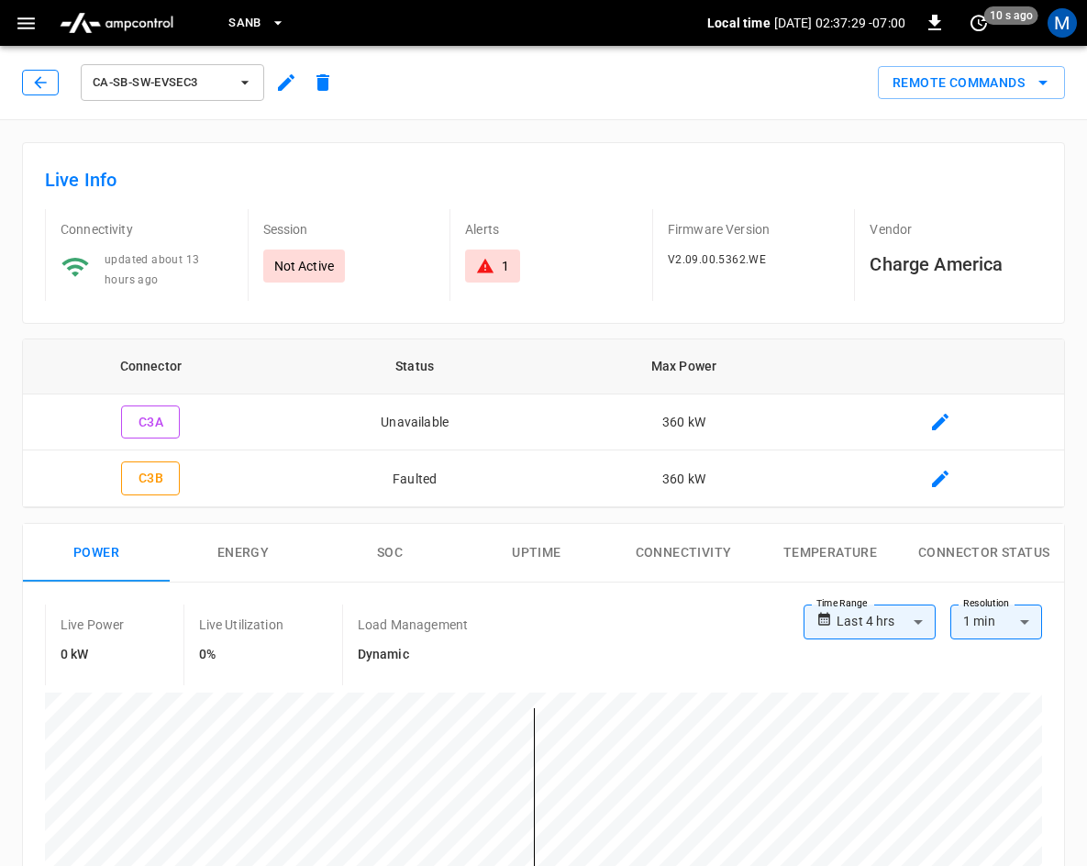
click at [47, 85] on icon "button" at bounding box center [40, 82] width 18 height 18
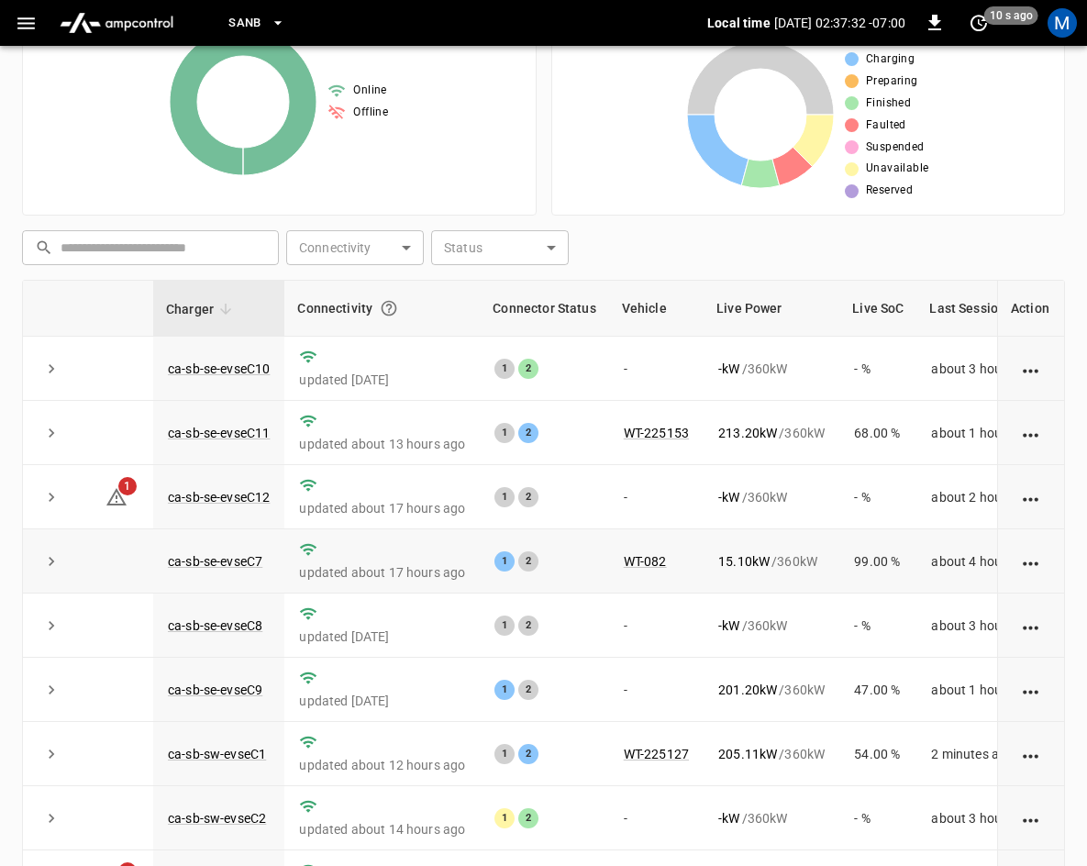
scroll to position [318, 0]
click at [237, 685] on link "ca-sb-se-evseC9" at bounding box center [215, 690] width 102 height 22
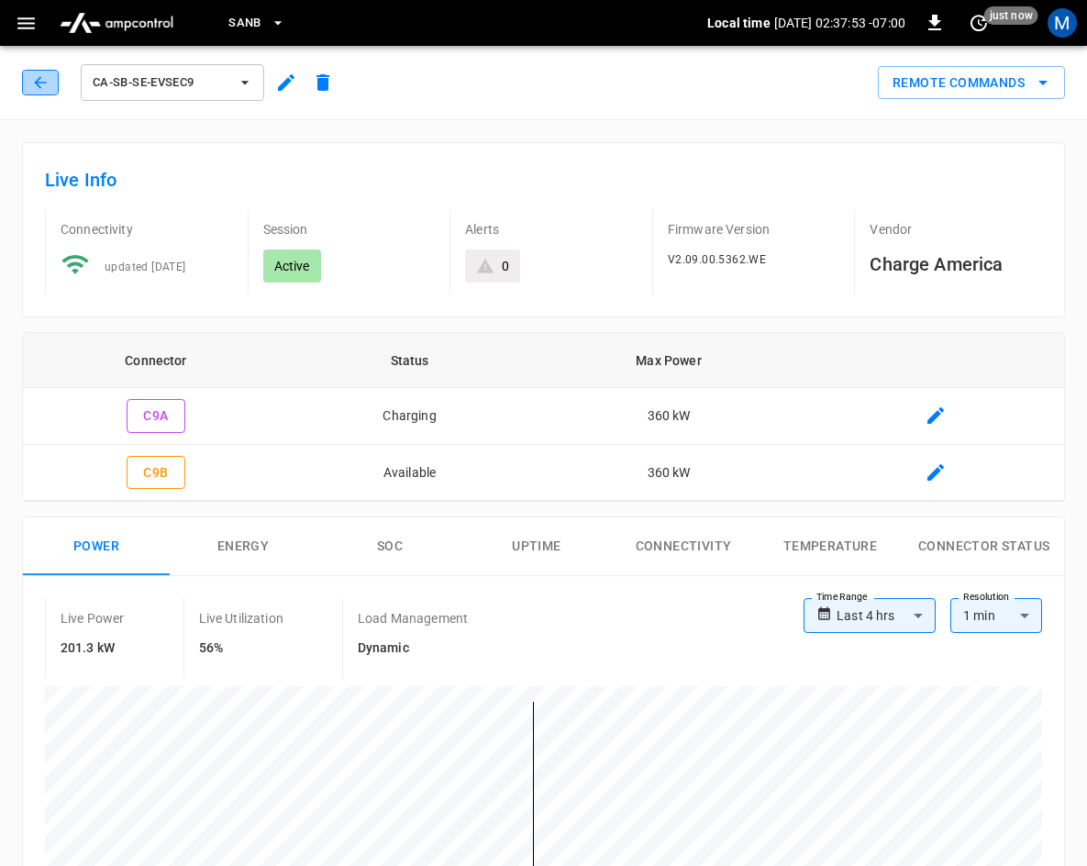
click at [28, 78] on button "button" at bounding box center [40, 83] width 37 height 26
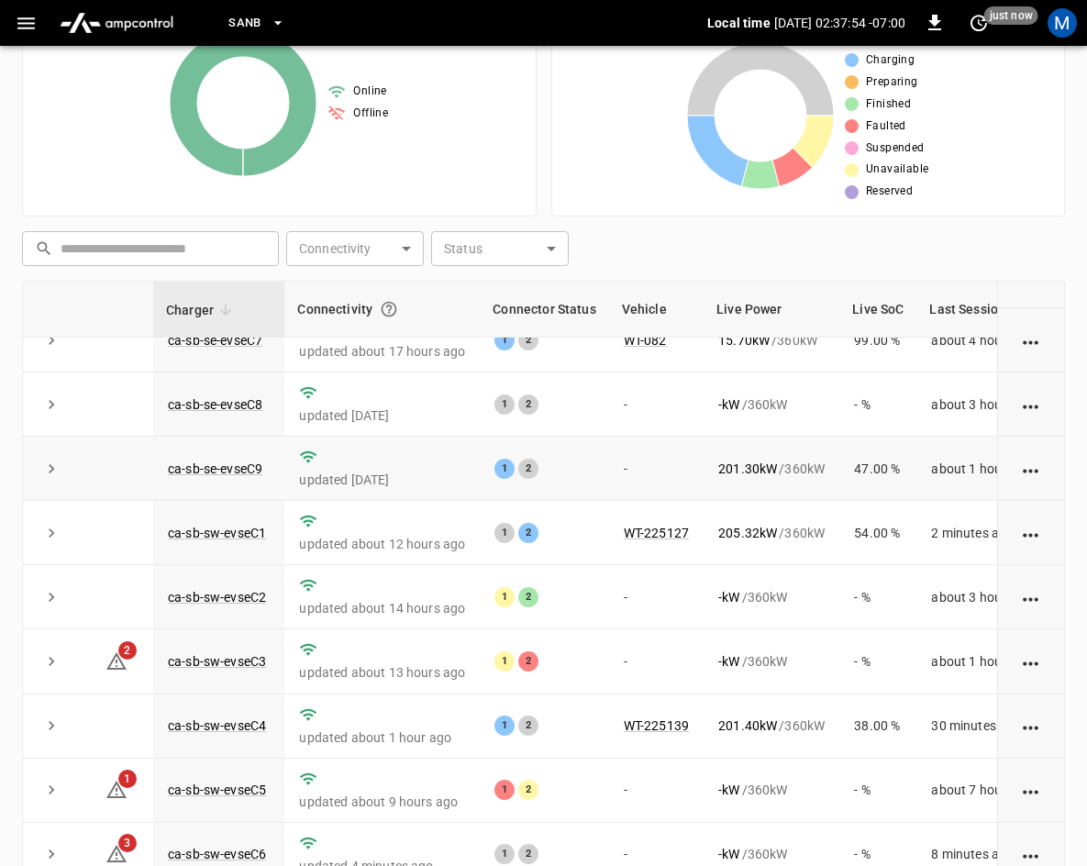
scroll to position [244, 0]
click at [215, 778] on link "ca-sb-sw-evseC5" at bounding box center [216, 789] width 105 height 22
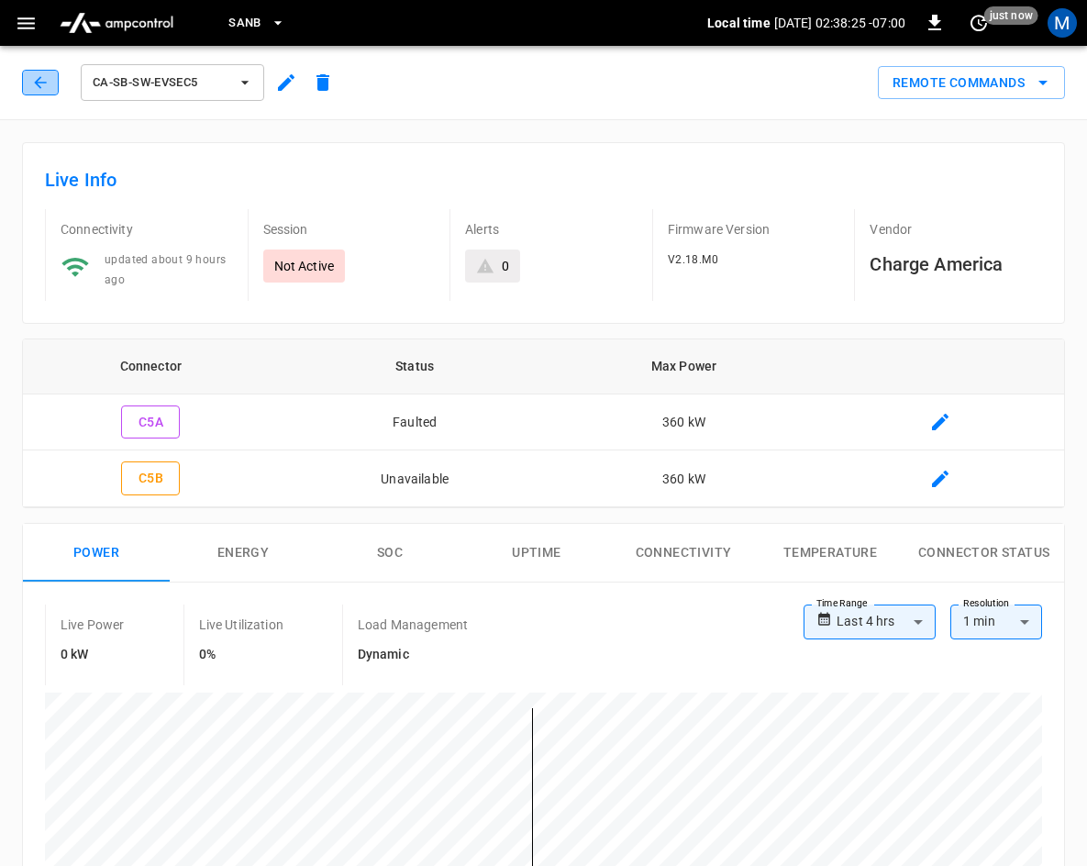
click at [38, 78] on icon "button" at bounding box center [40, 82] width 18 height 18
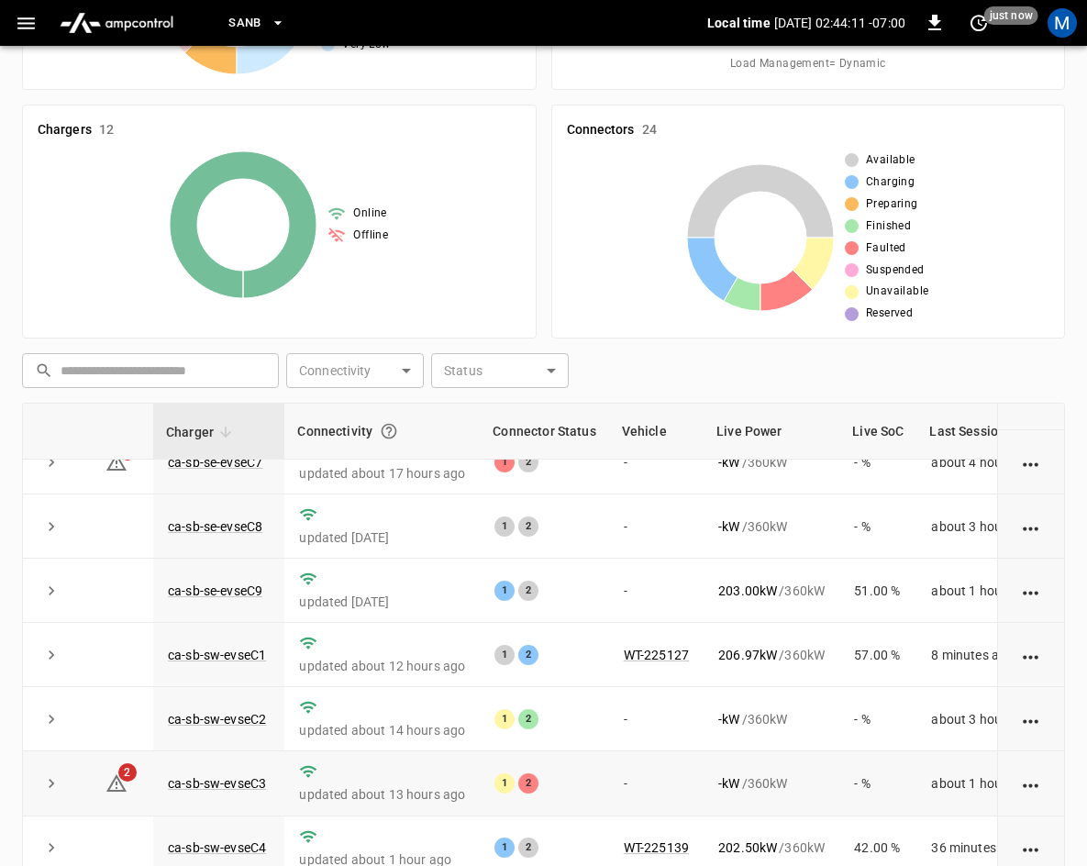
scroll to position [410, 0]
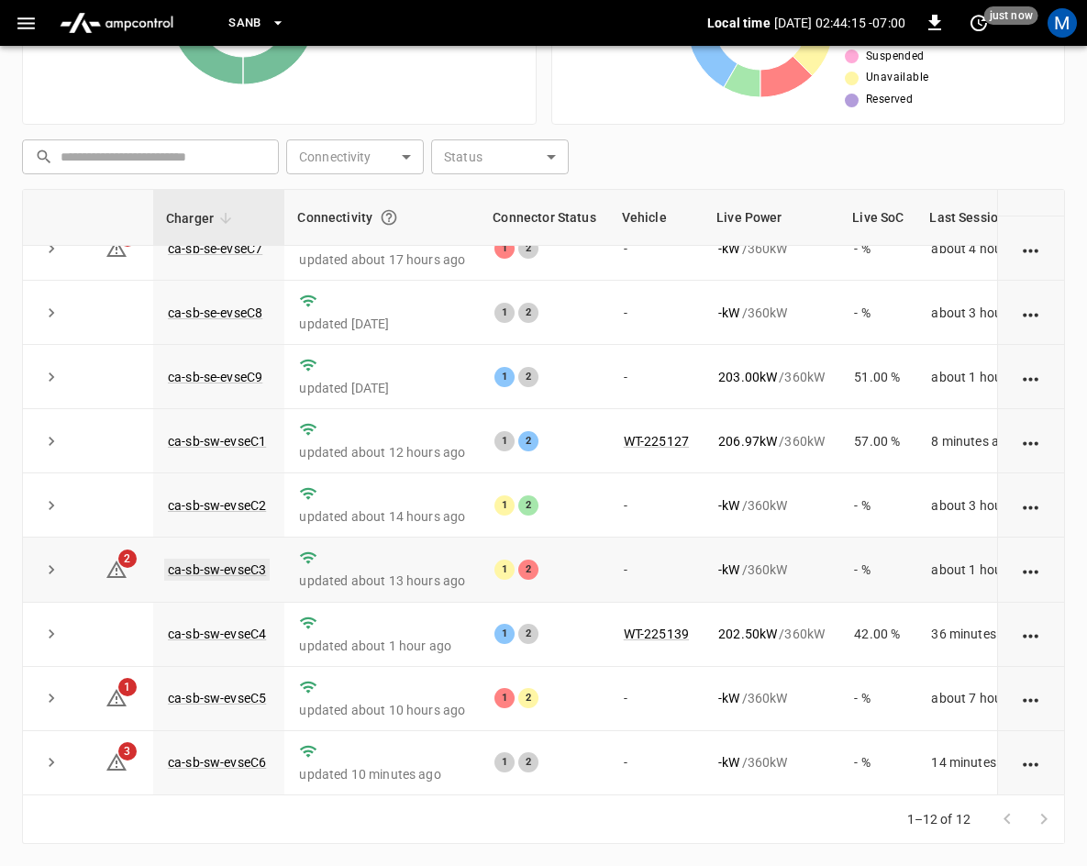
click at [253, 558] on link "ca-sb-sw-evseC3" at bounding box center [216, 569] width 105 height 22
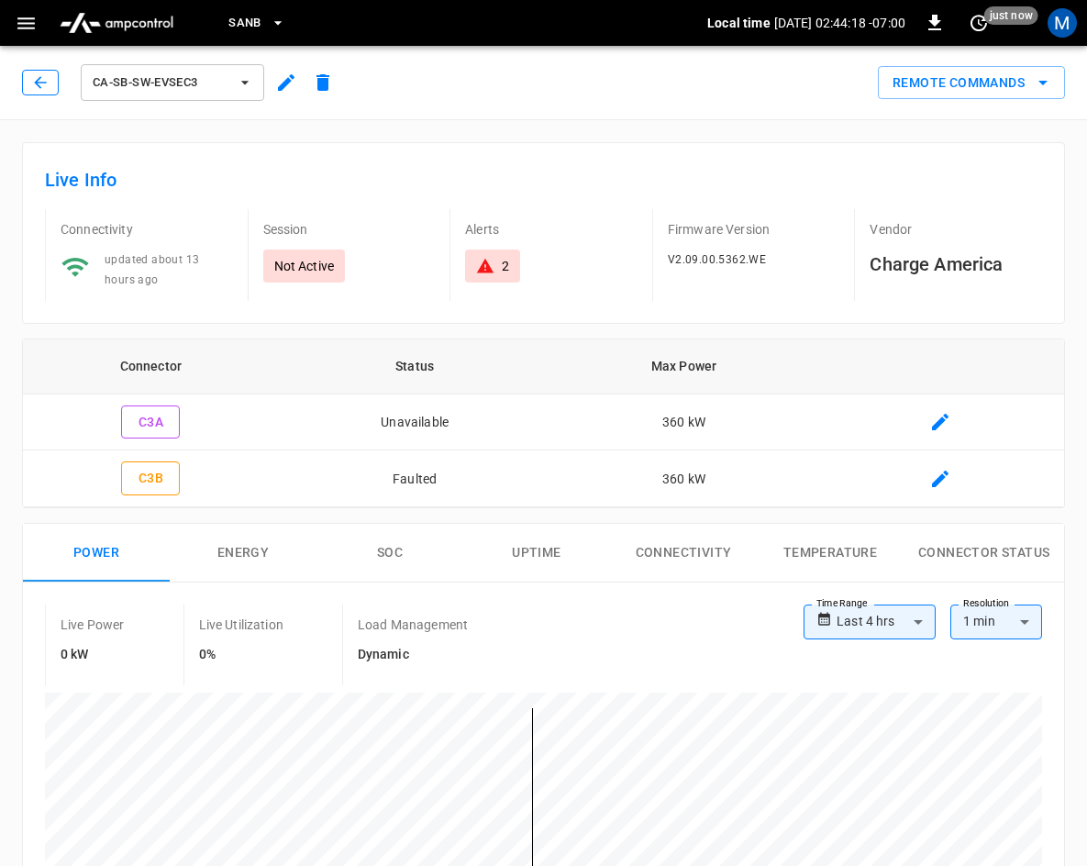
click at [48, 83] on icon "button" at bounding box center [40, 82] width 18 height 18
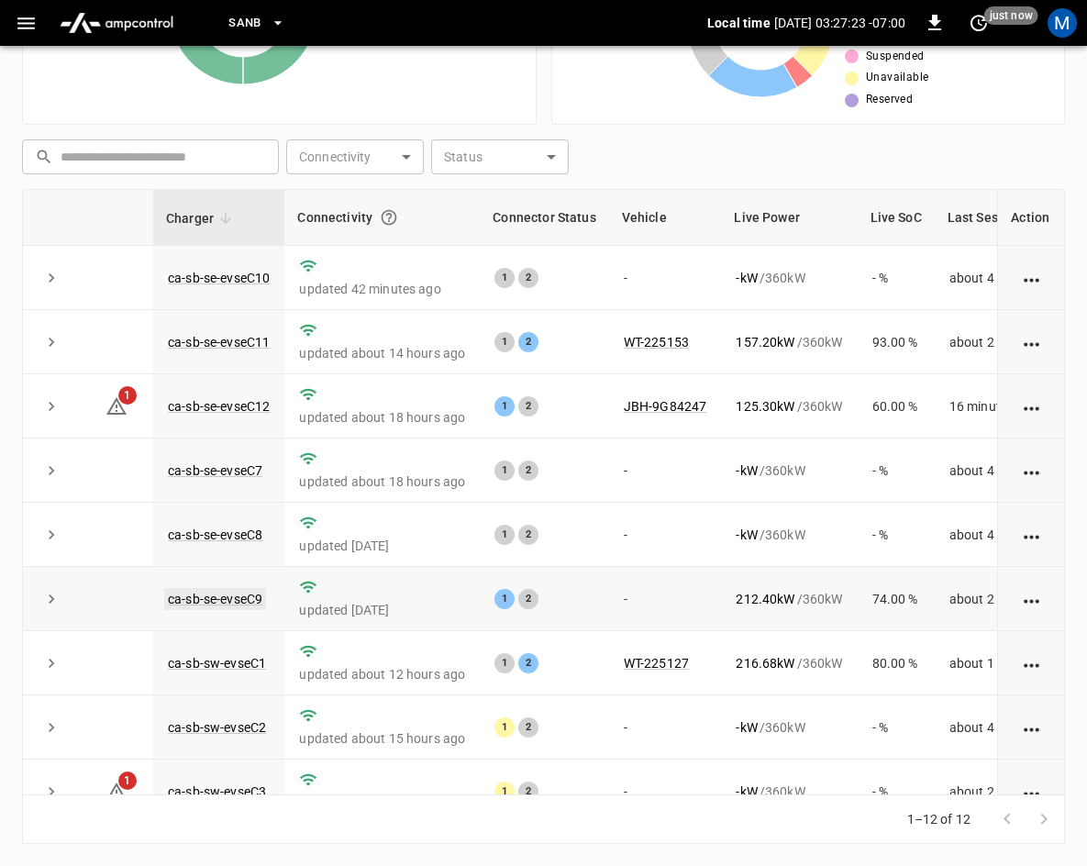
click at [220, 610] on link "ca-sb-se-evseC9" at bounding box center [215, 599] width 102 height 22
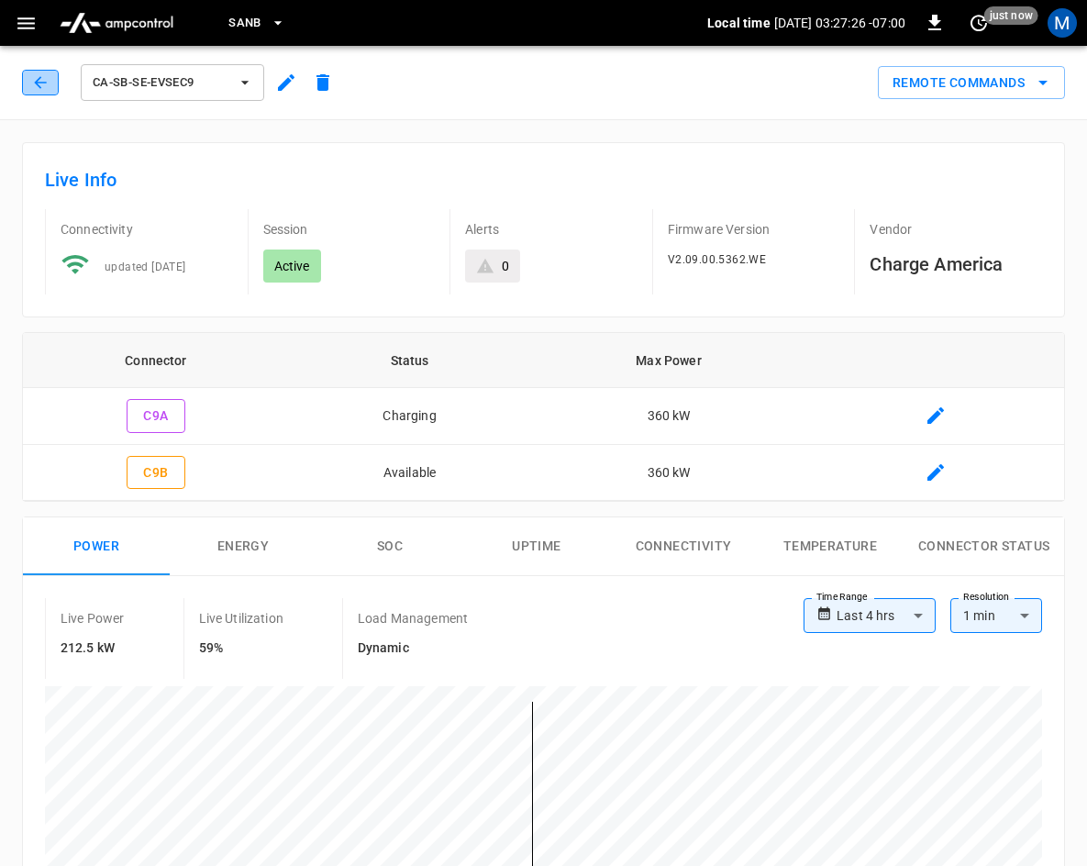
click at [32, 85] on icon "button" at bounding box center [40, 82] width 18 height 18
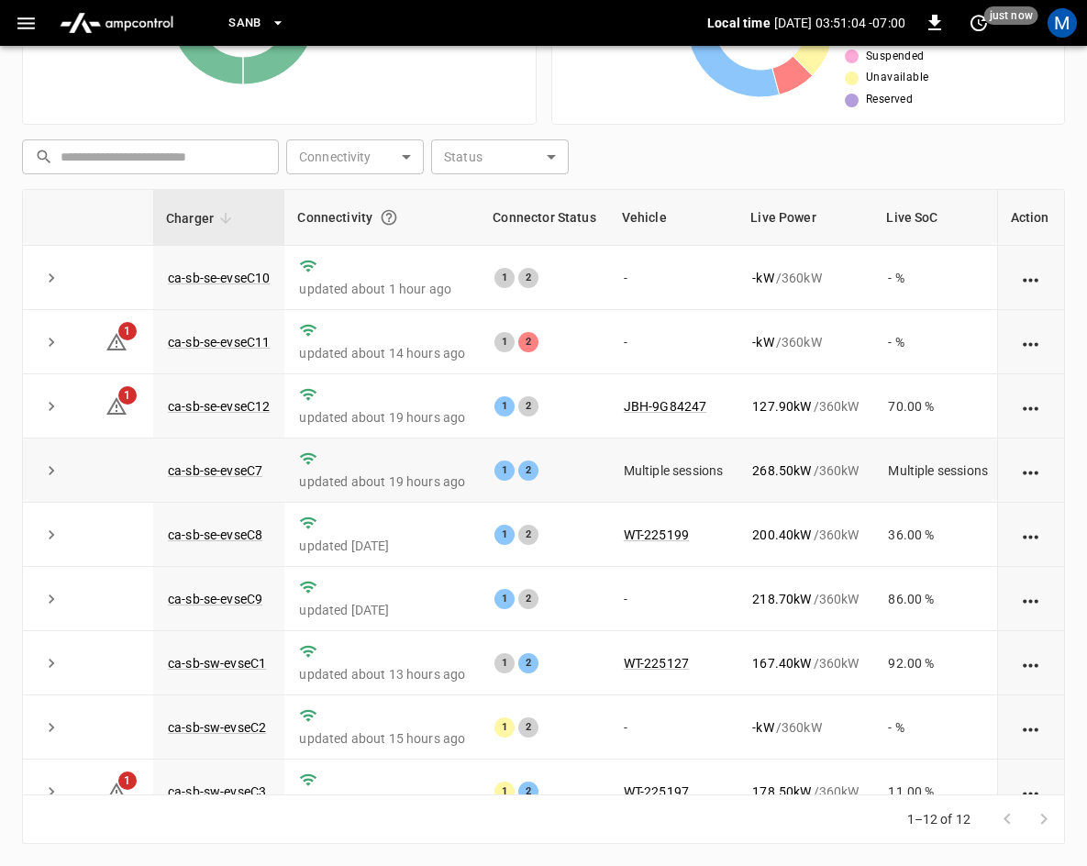
scroll to position [318, 0]
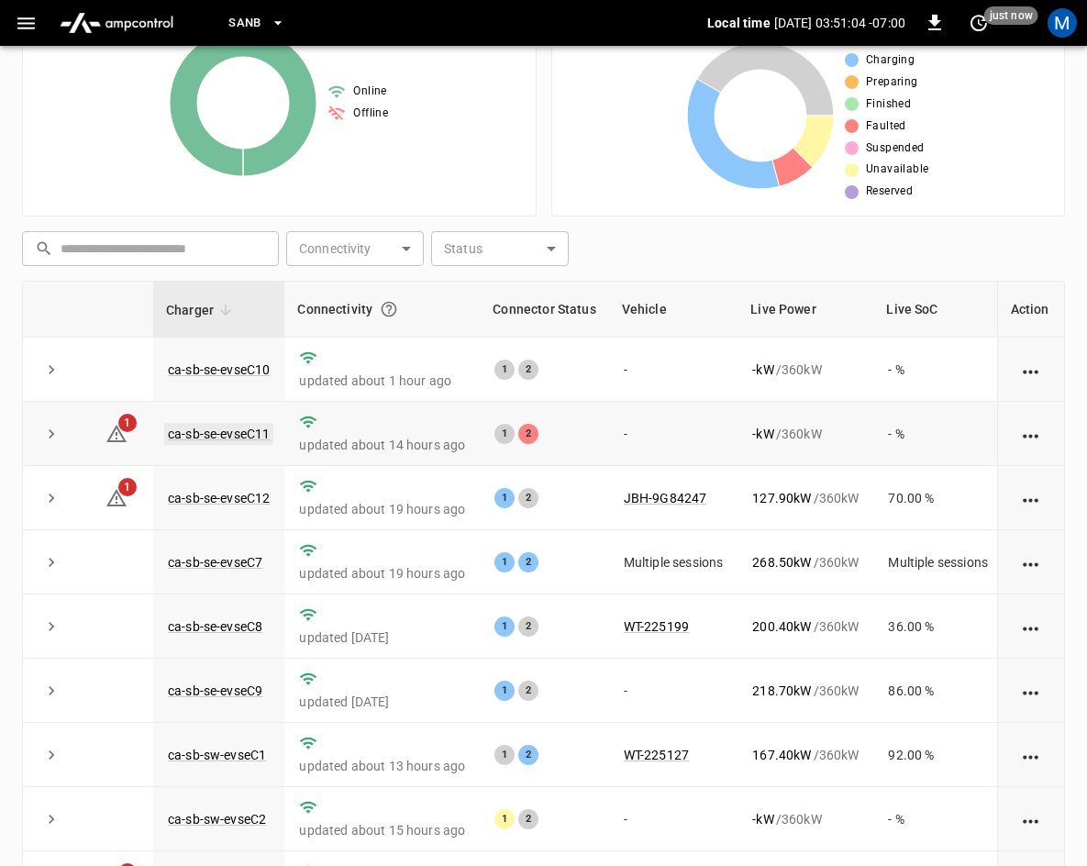
click at [237, 429] on link "ca-sb-se-evseC11" at bounding box center [218, 434] width 109 height 22
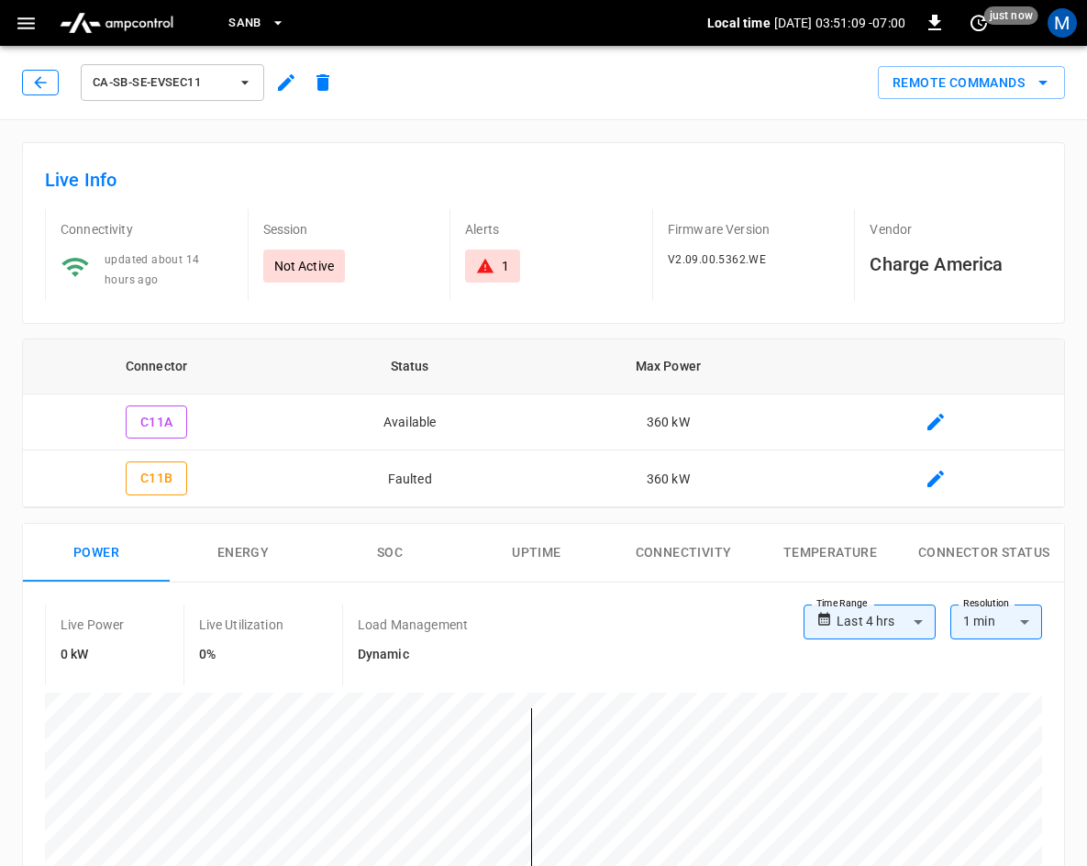
click at [33, 77] on icon "button" at bounding box center [40, 82] width 18 height 18
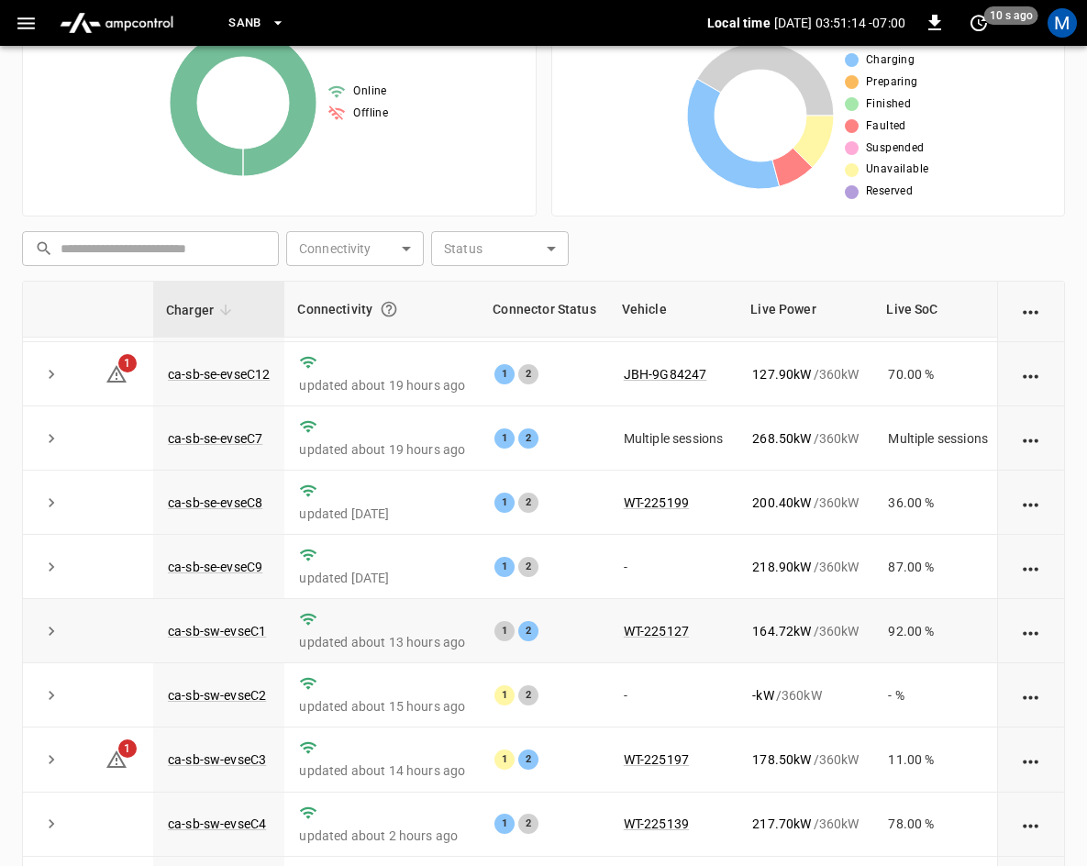
scroll to position [244, 0]
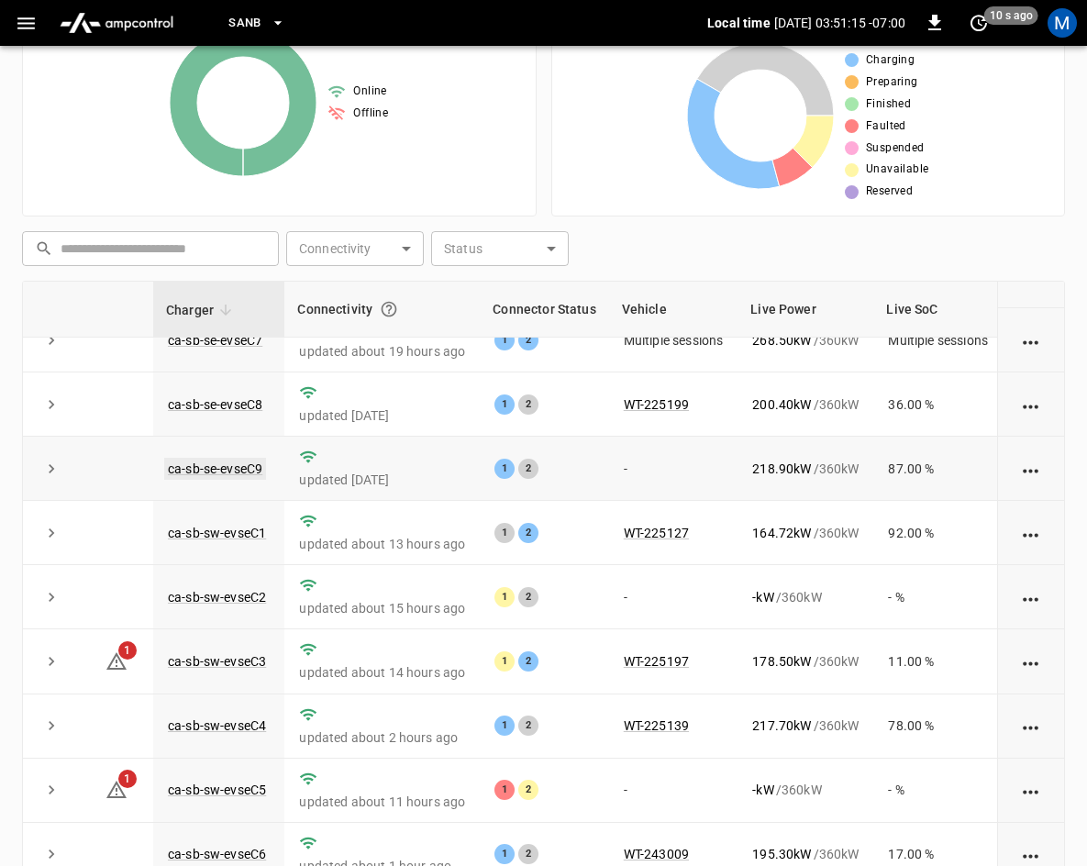
click at [235, 458] on link "ca-sb-se-evseC9" at bounding box center [215, 469] width 102 height 22
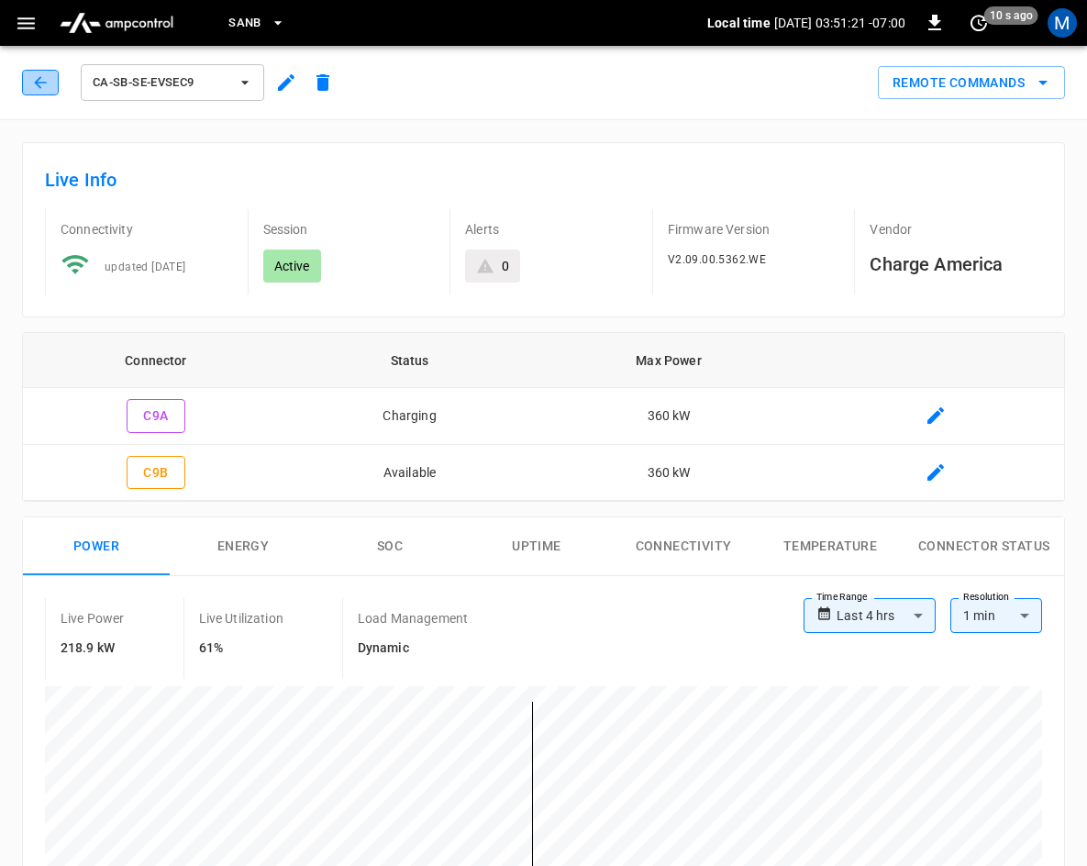
click at [43, 91] on icon "button" at bounding box center [40, 82] width 18 height 18
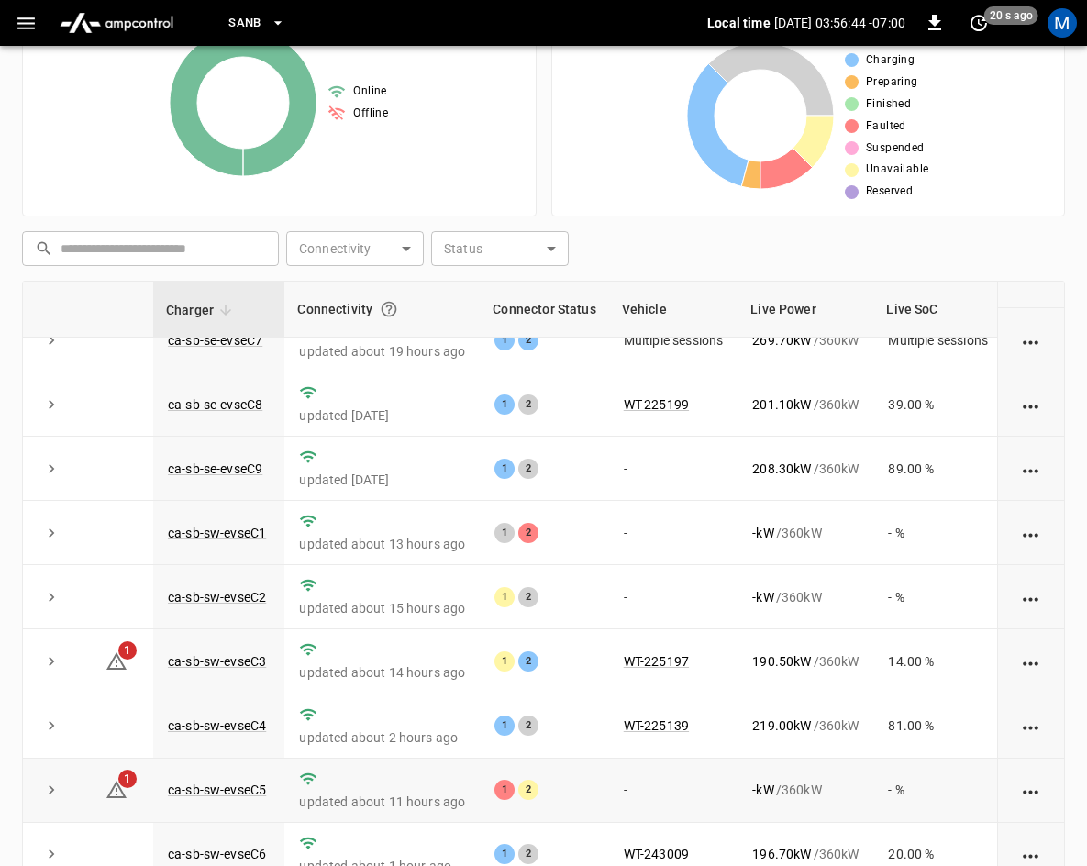
scroll to position [244, 0]
click at [226, 522] on link "ca-sb-sw-evseC1" at bounding box center [216, 533] width 105 height 22
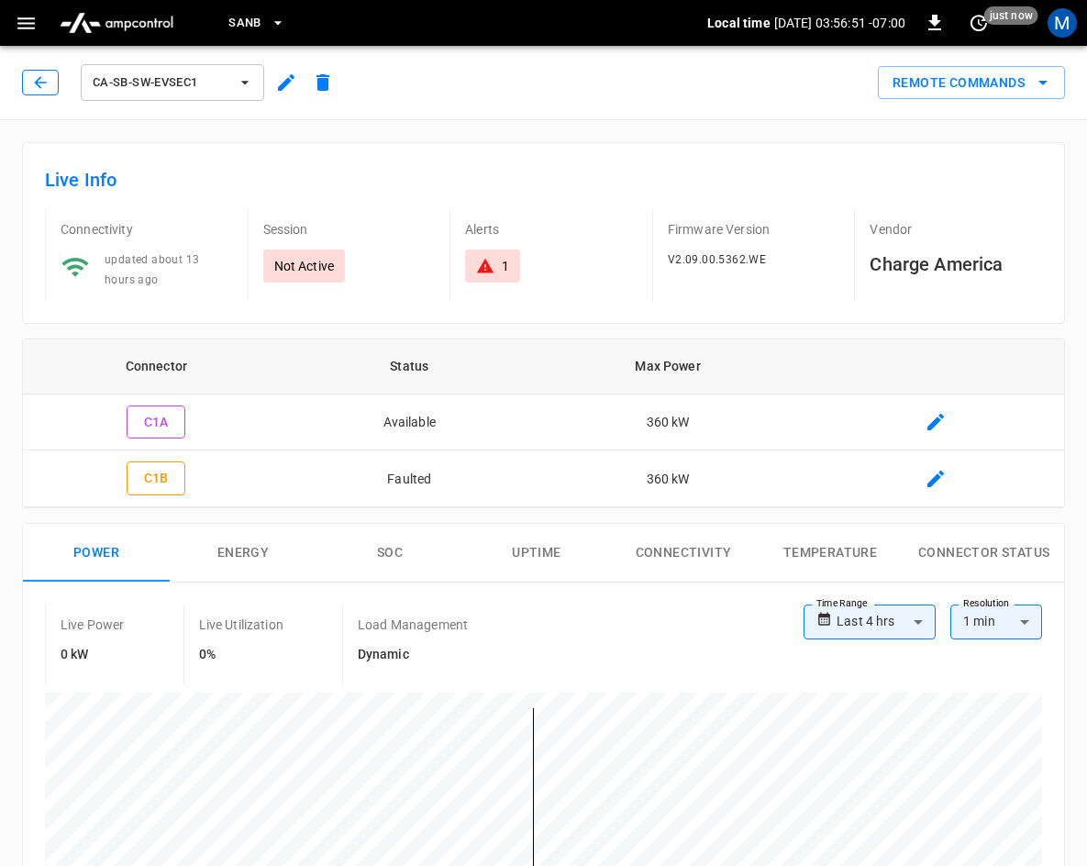
click at [44, 83] on icon "button" at bounding box center [40, 82] width 18 height 18
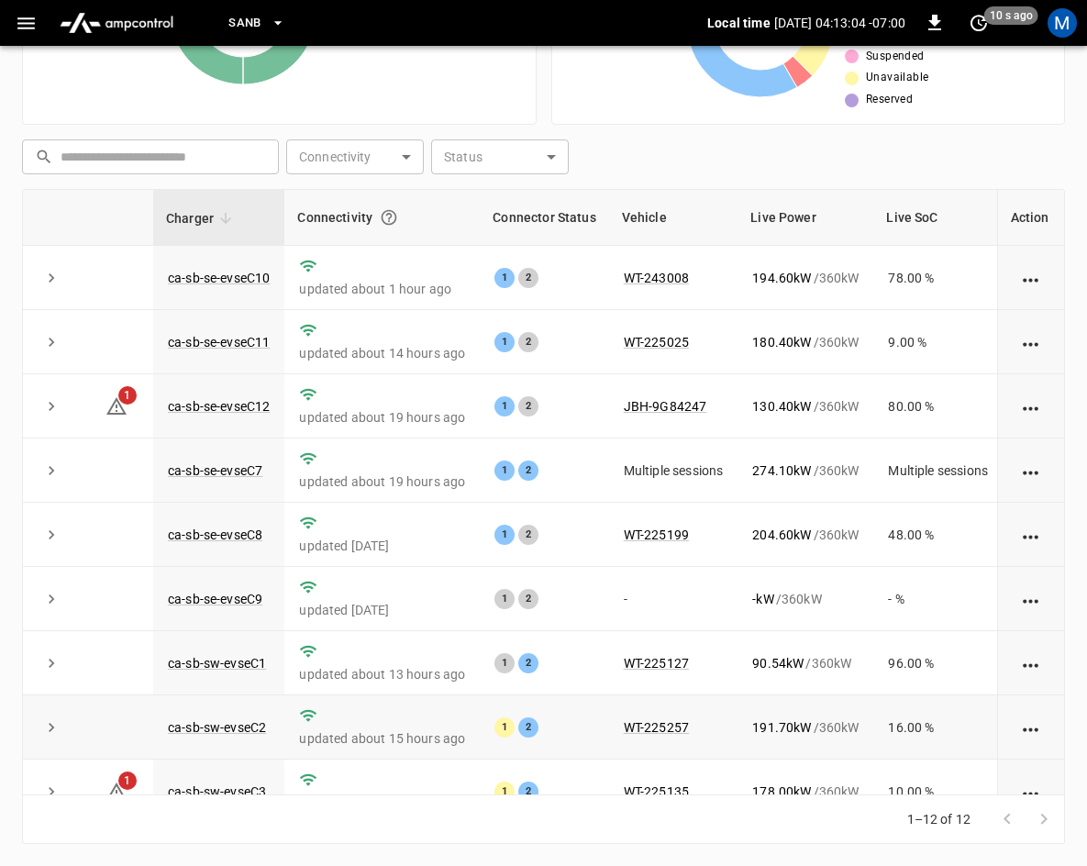
scroll to position [244, 0]
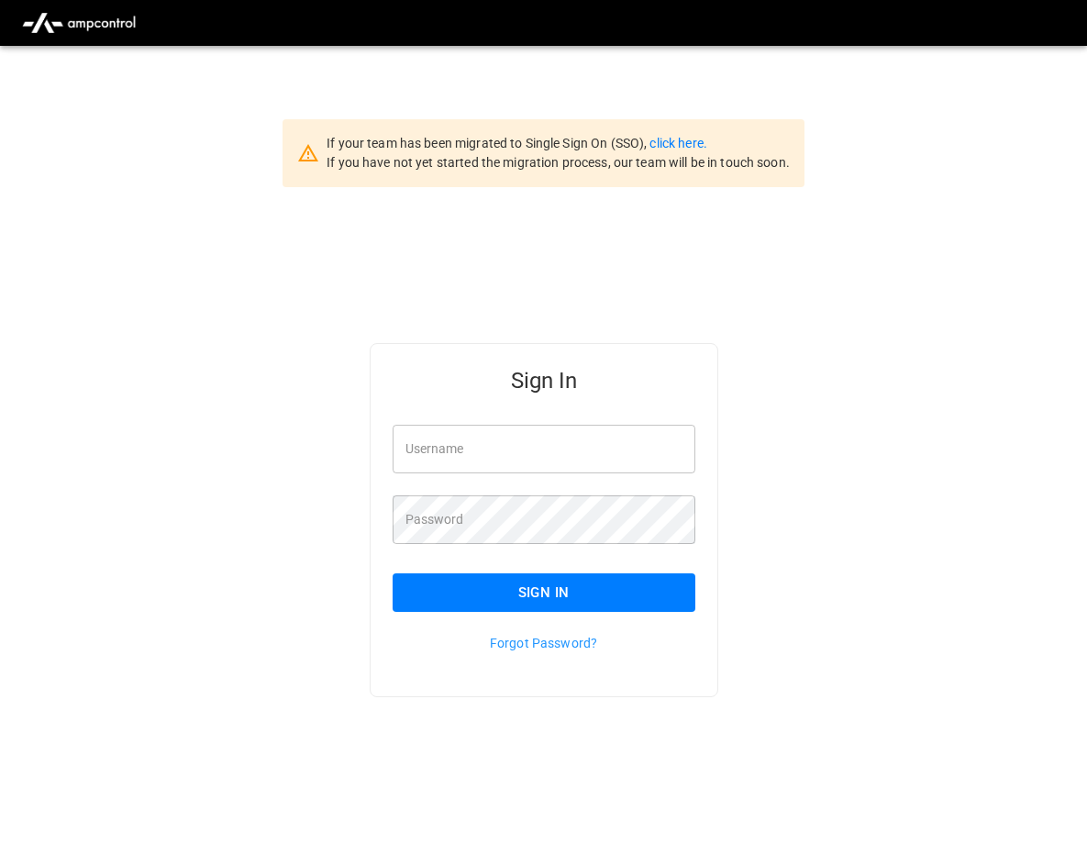
type input "**********"
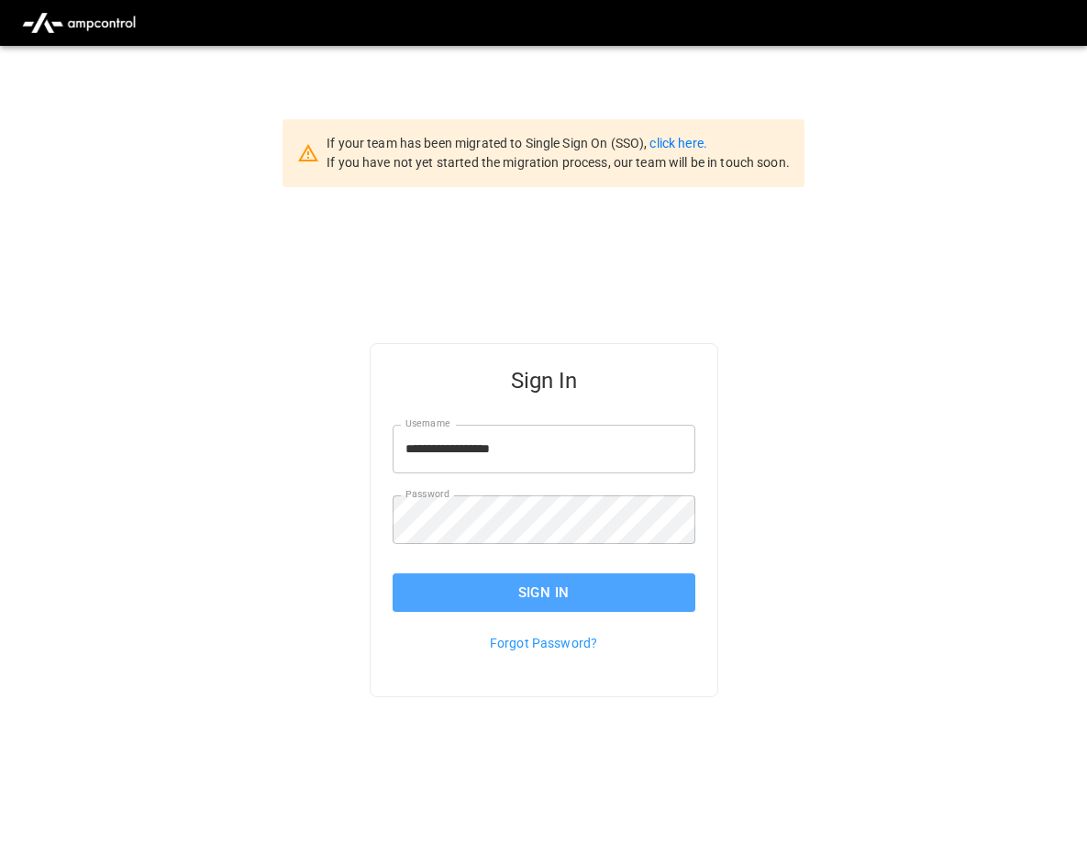
click at [618, 597] on button "Sign In" at bounding box center [543, 592] width 303 height 39
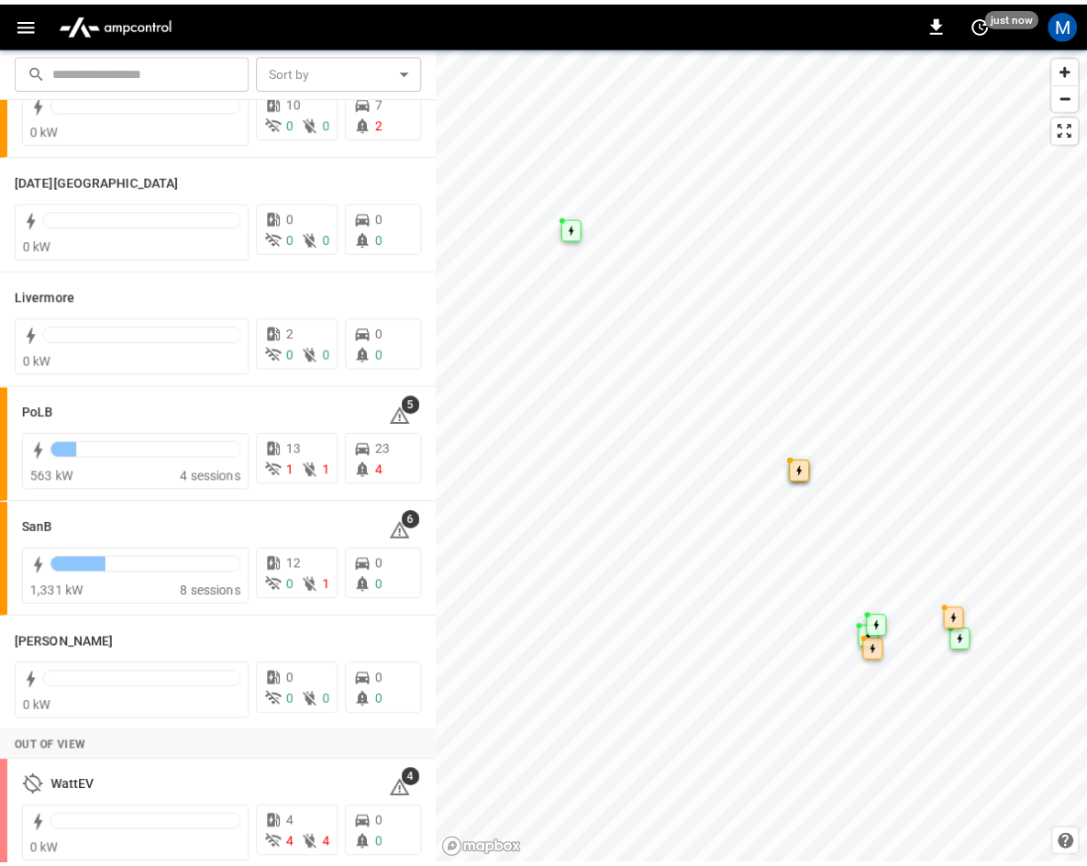
scroll to position [325, 0]
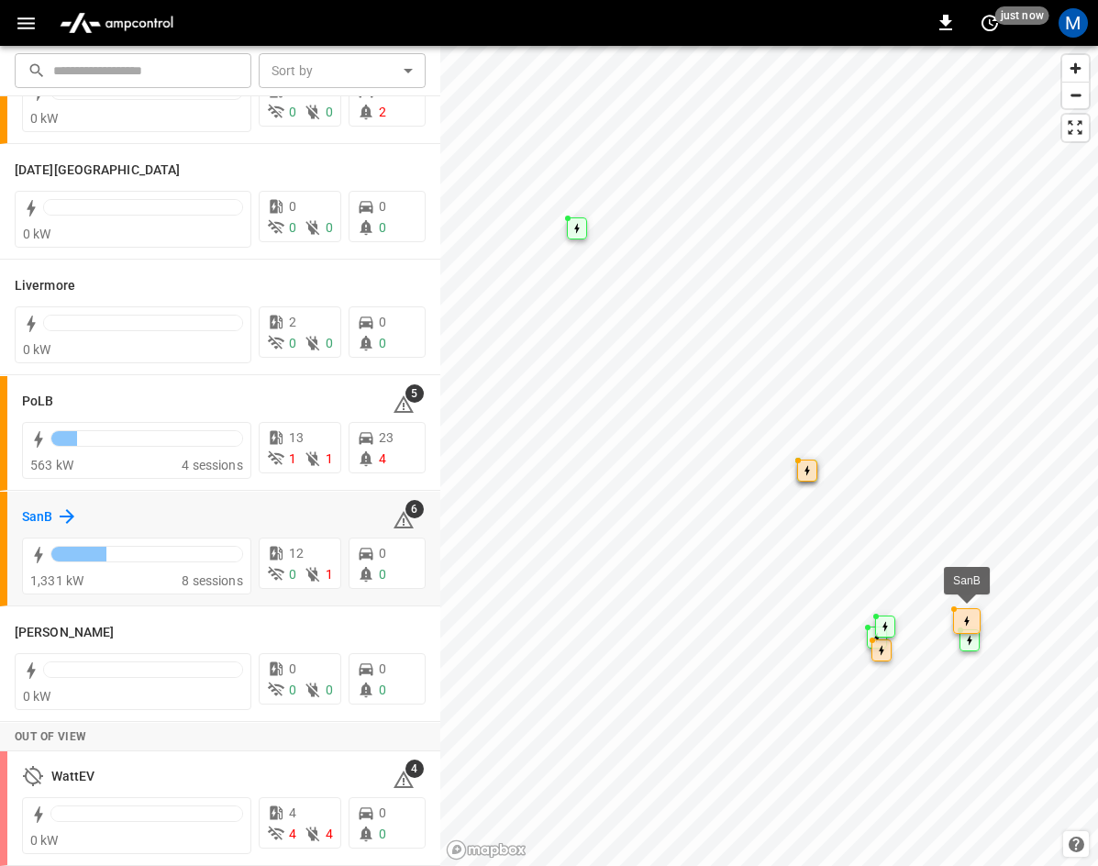
click at [51, 516] on h6 "SanB" at bounding box center [37, 517] width 30 height 20
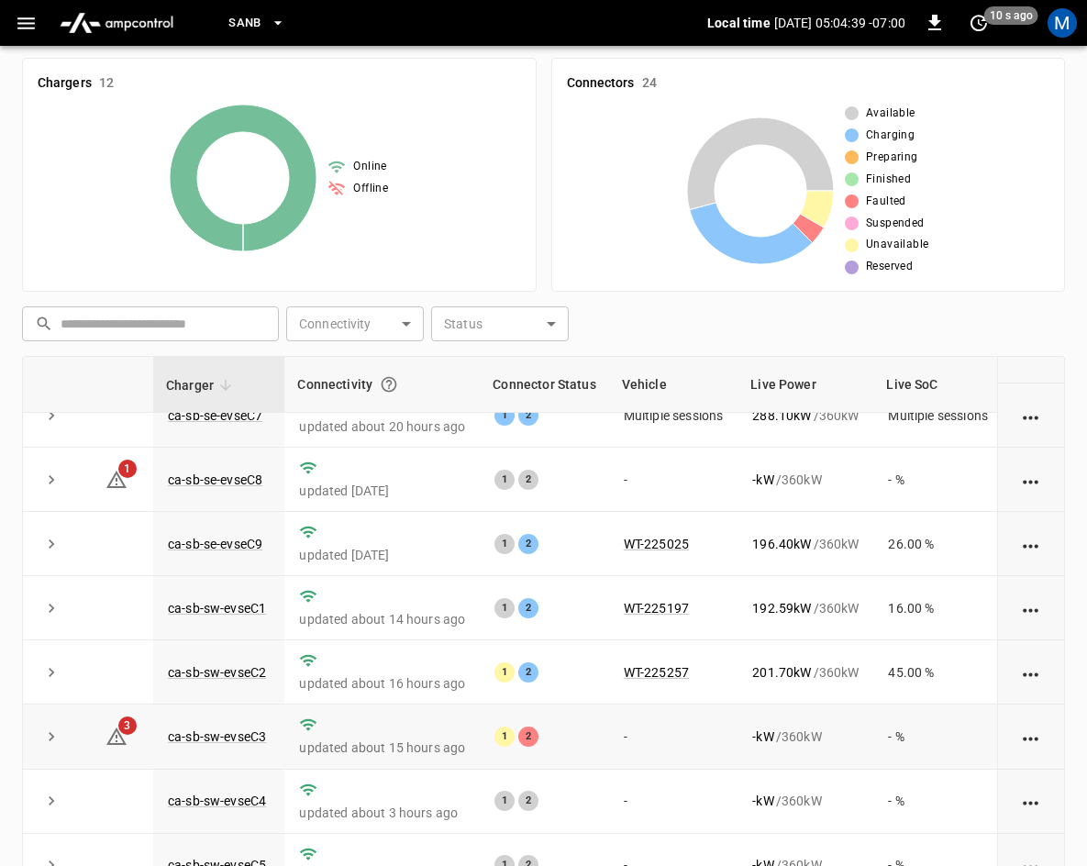
scroll to position [275, 0]
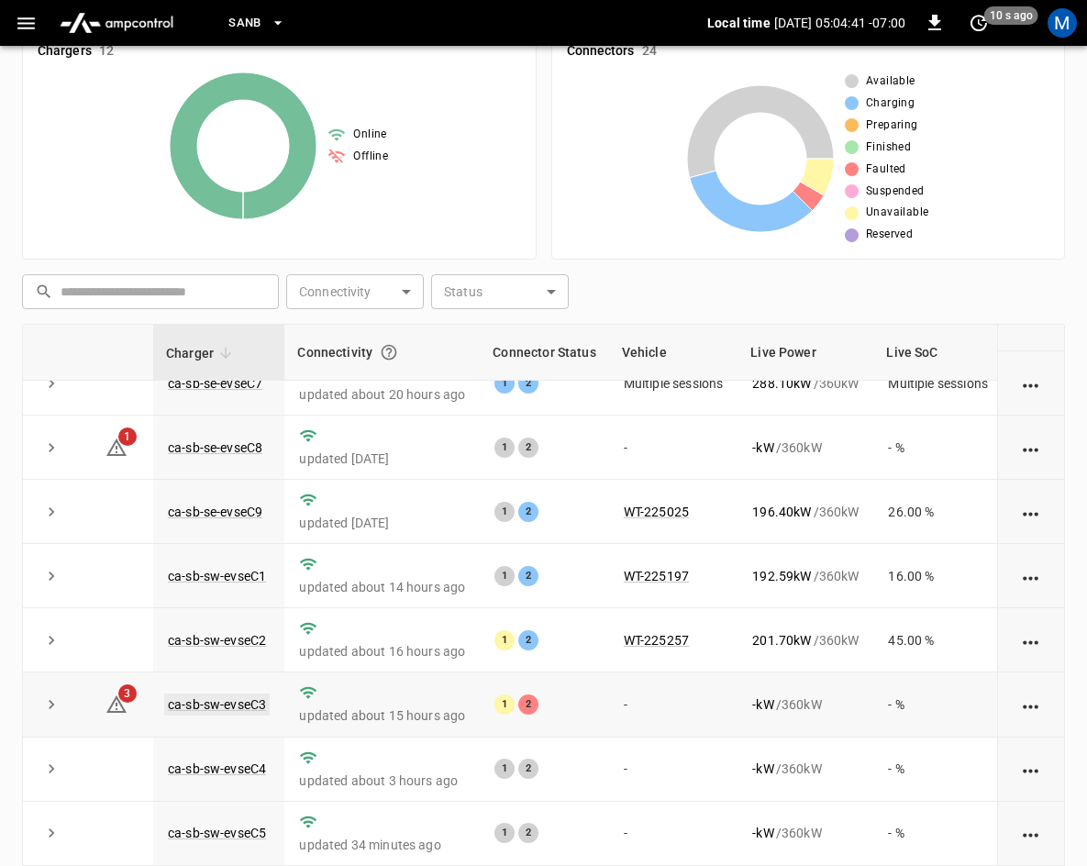
click at [256, 693] on link "ca-sb-sw-evseC3" at bounding box center [216, 704] width 105 height 22
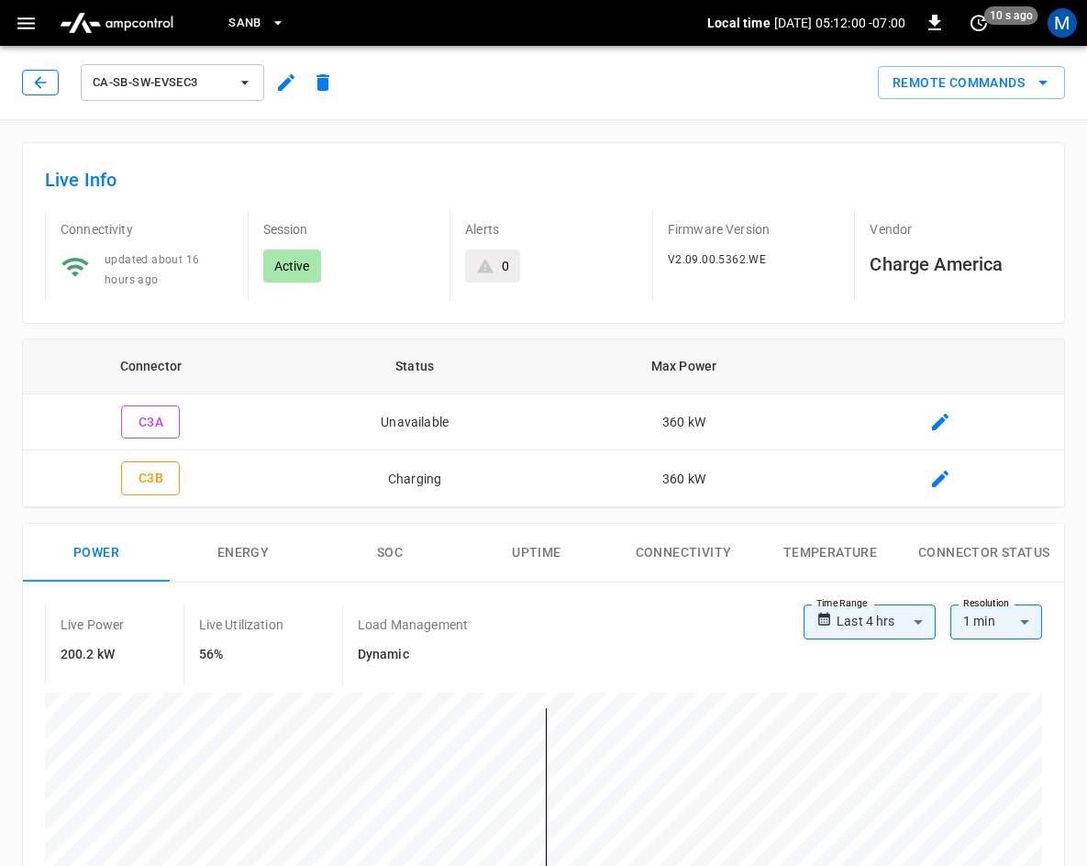
click at [31, 84] on icon "button" at bounding box center [40, 82] width 18 height 18
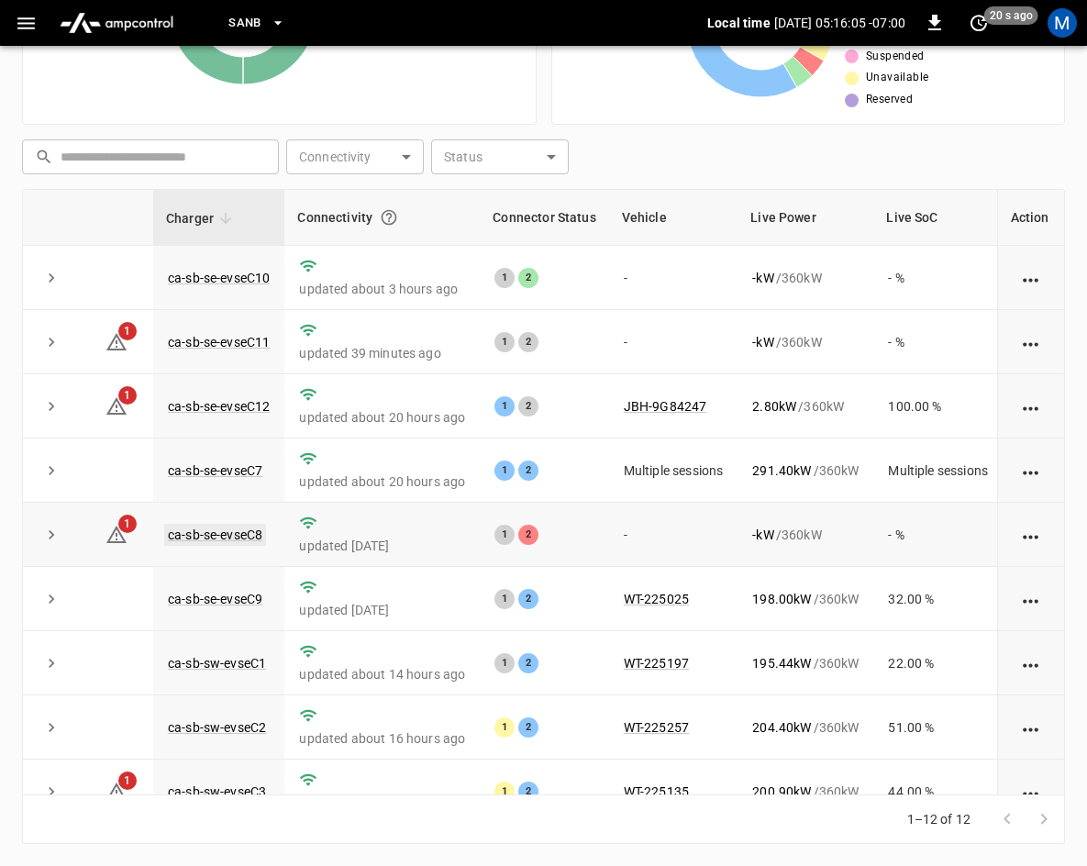
click at [217, 535] on link "ca-sb-se-evseC8" at bounding box center [215, 535] width 102 height 22
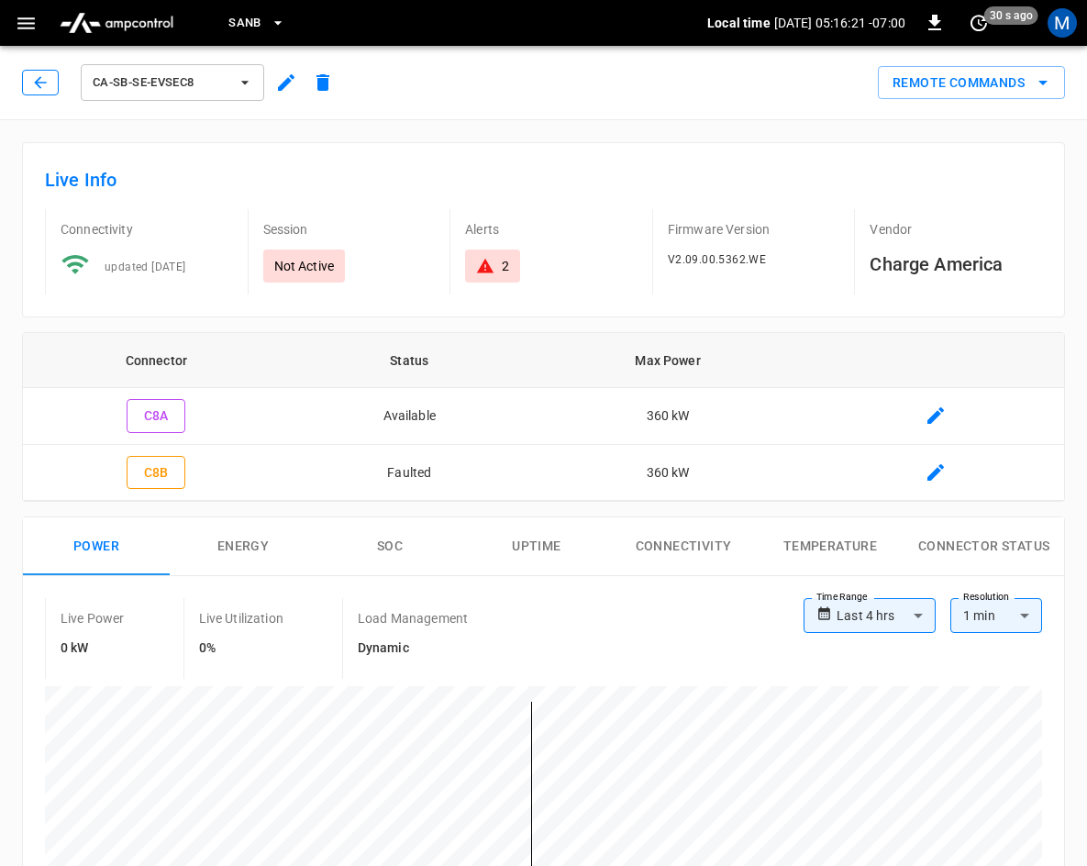
click at [40, 80] on icon "button" at bounding box center [40, 82] width 18 height 18
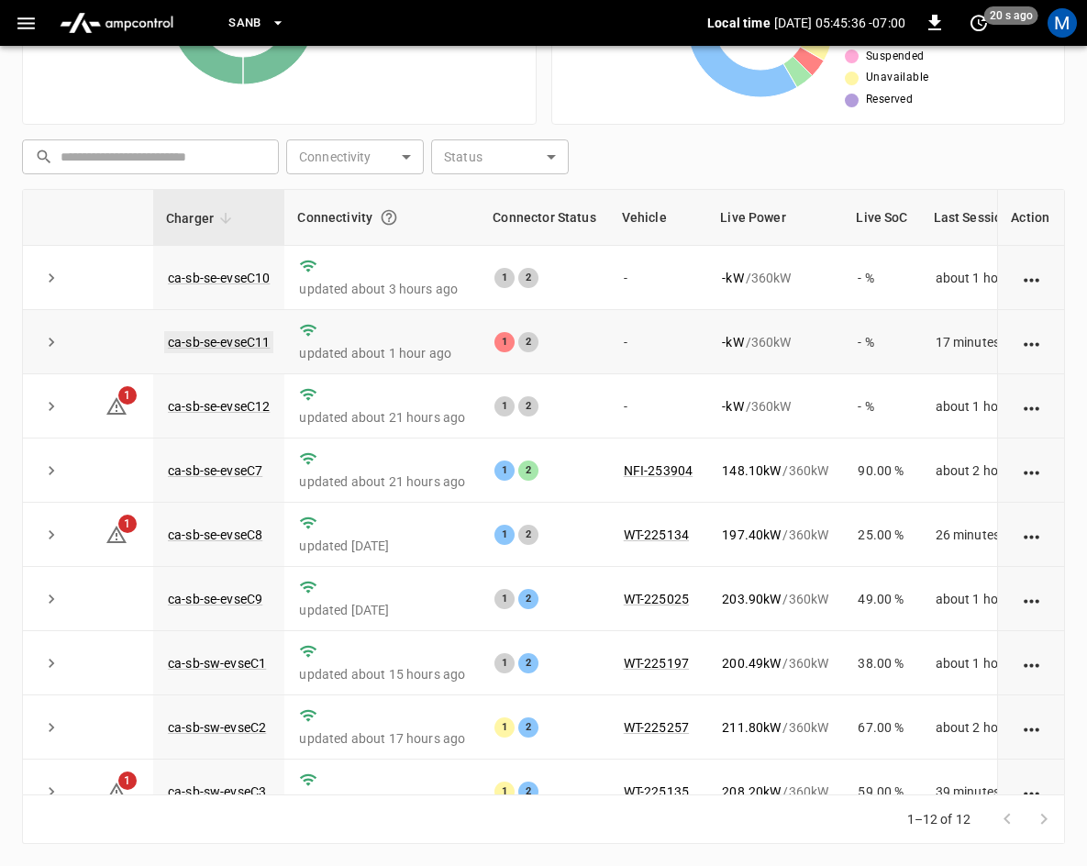
click at [210, 346] on link "ca-sb-se-evseC11" at bounding box center [218, 342] width 109 height 22
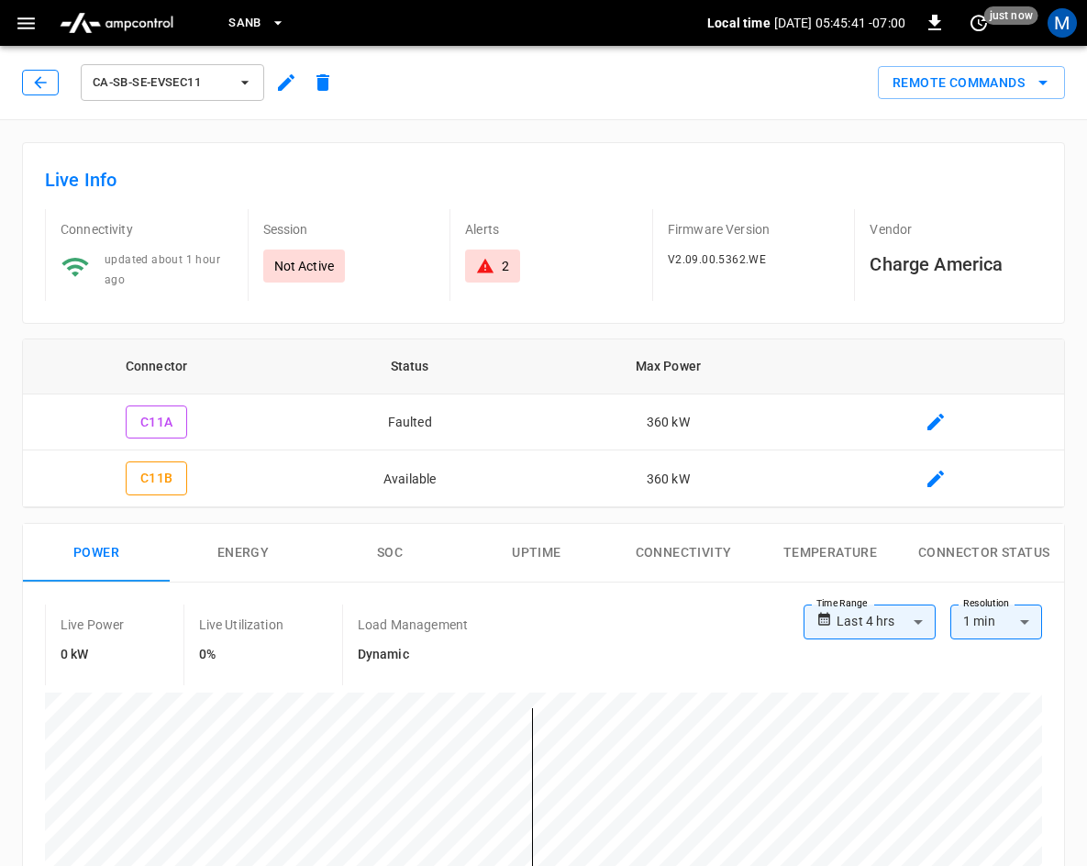
click at [47, 81] on icon "button" at bounding box center [40, 82] width 18 height 18
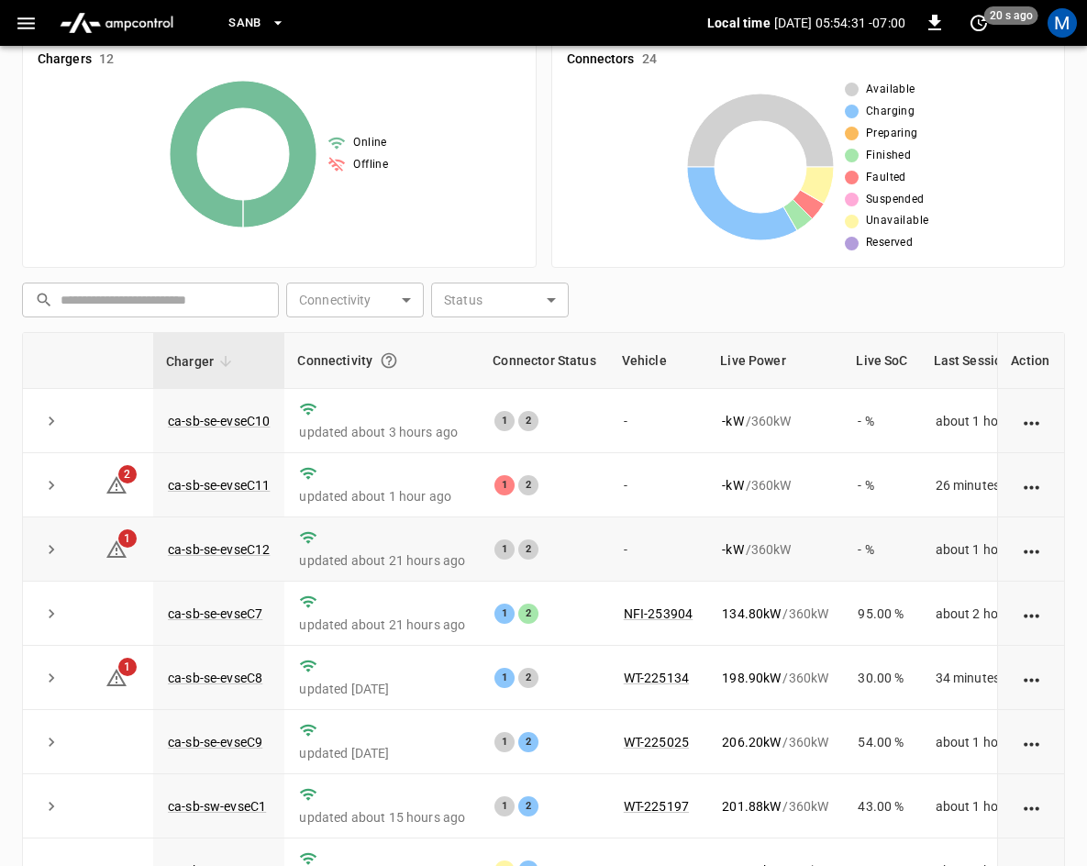
scroll to position [226, 0]
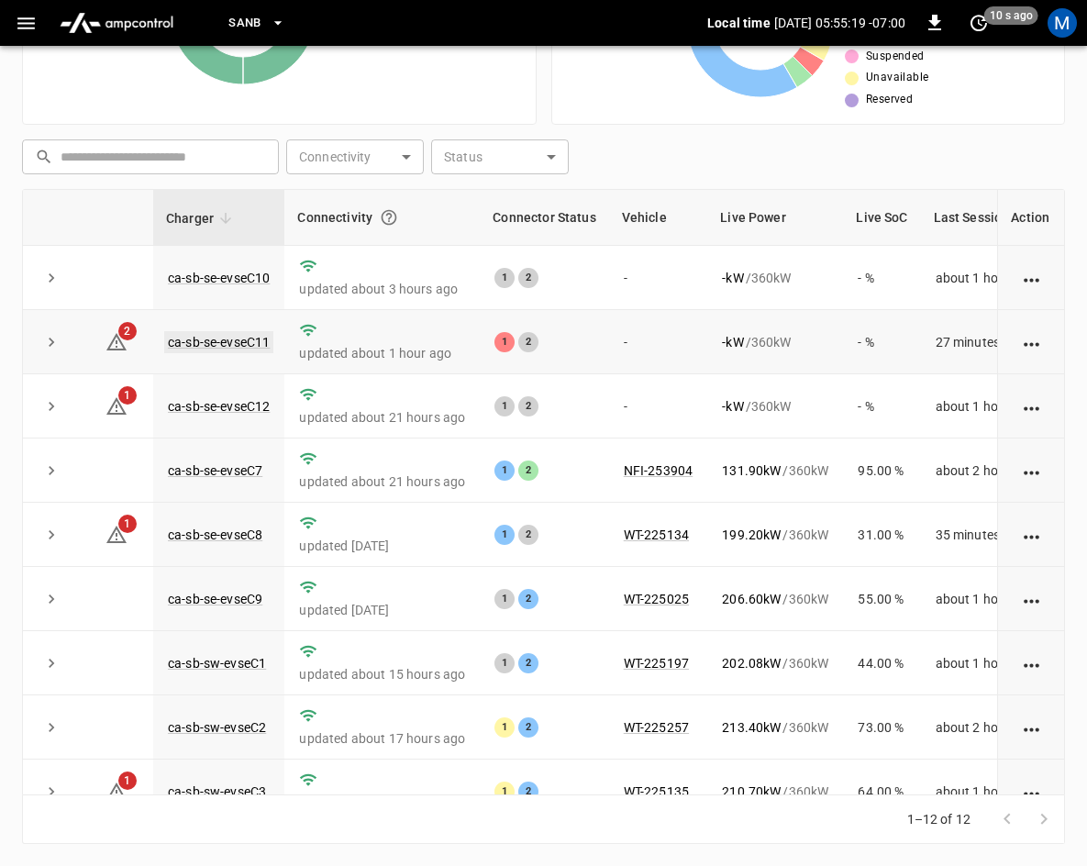
click at [249, 342] on link "ca-sb-se-evseC11" at bounding box center [218, 342] width 109 height 22
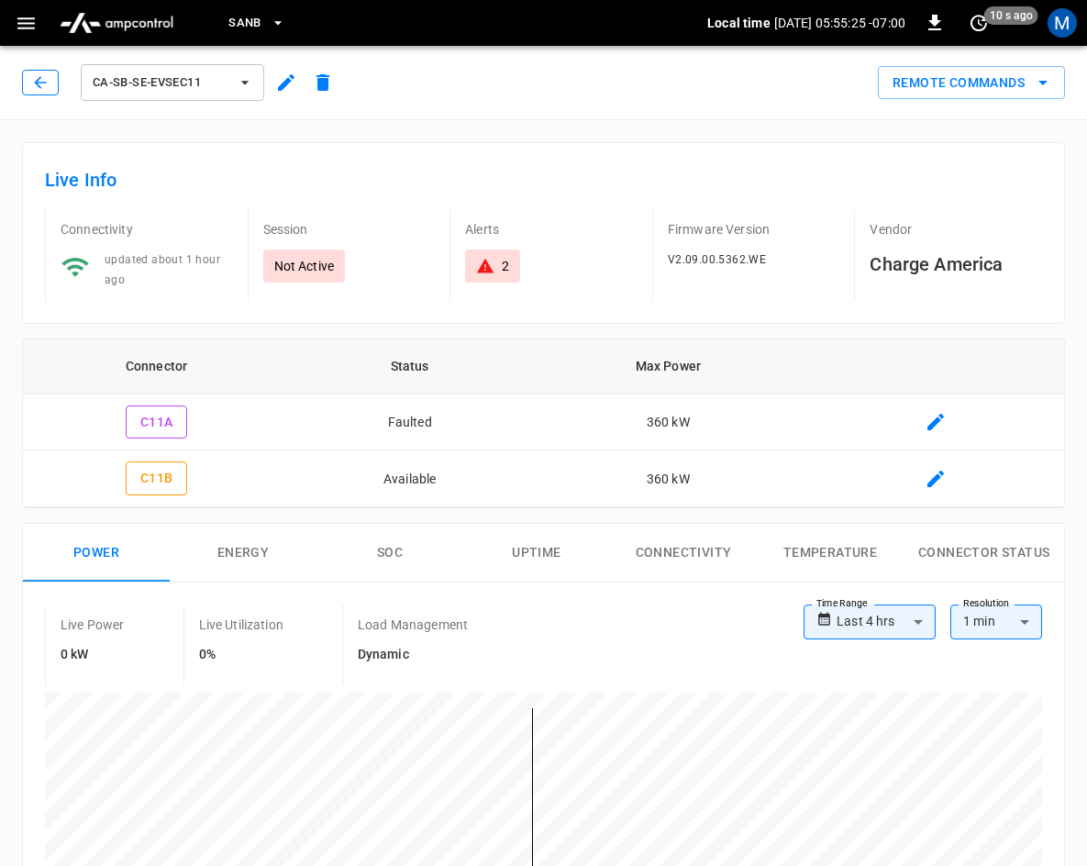
click at [34, 78] on icon "button" at bounding box center [40, 82] width 18 height 18
